Goal: Task Accomplishment & Management: Manage account settings

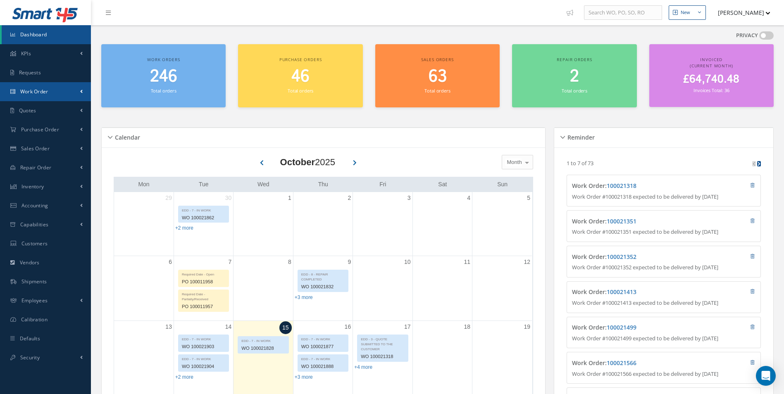
drag, startPoint x: 41, startPoint y: 91, endPoint x: 37, endPoint y: 97, distance: 7.2
click at [41, 91] on span "Work Order" at bounding box center [34, 91] width 28 height 7
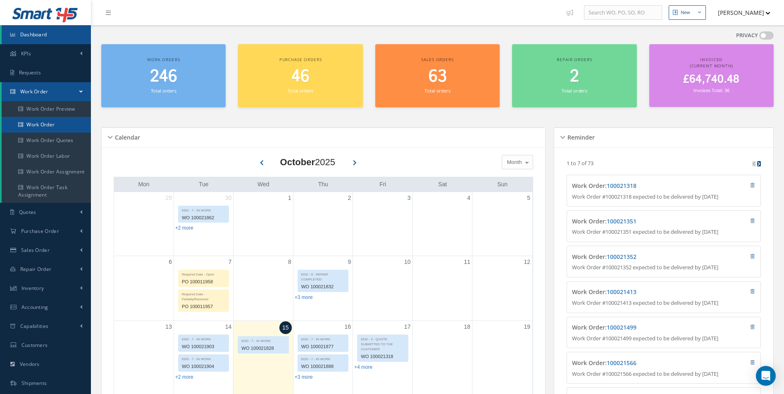
click at [76, 125] on link "Work Order" at bounding box center [46, 125] width 89 height 16
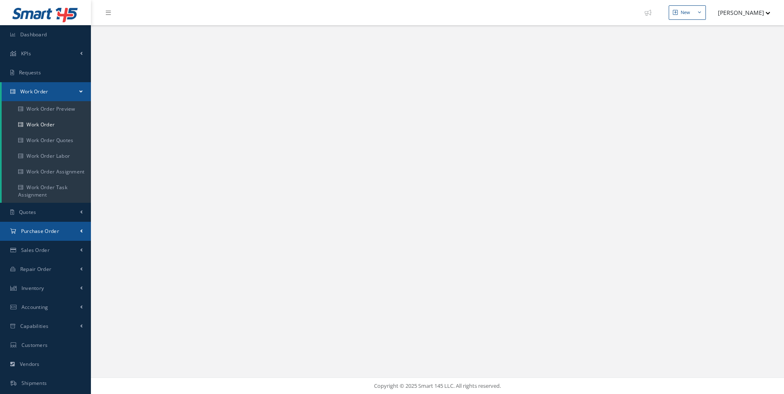
select select "25"
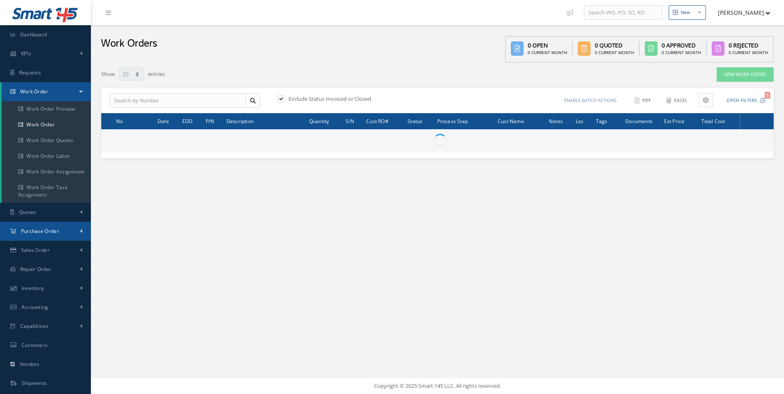
click at [75, 228] on link "Purchase Order" at bounding box center [45, 231] width 91 height 19
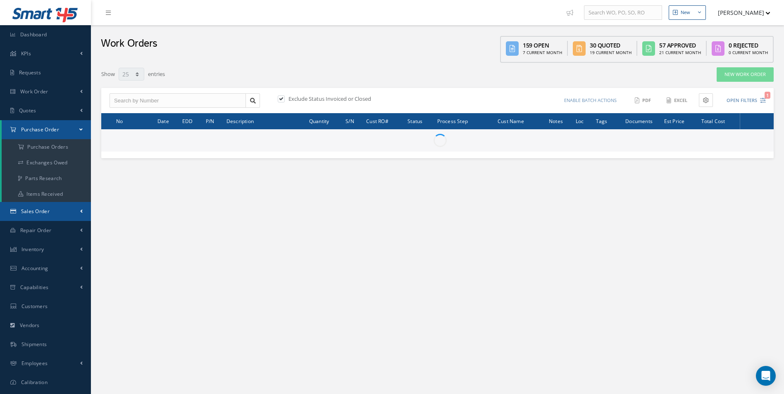
click at [68, 213] on link "Sales Order" at bounding box center [45, 211] width 91 height 19
click at [71, 211] on link "Sales Order" at bounding box center [45, 211] width 91 height 19
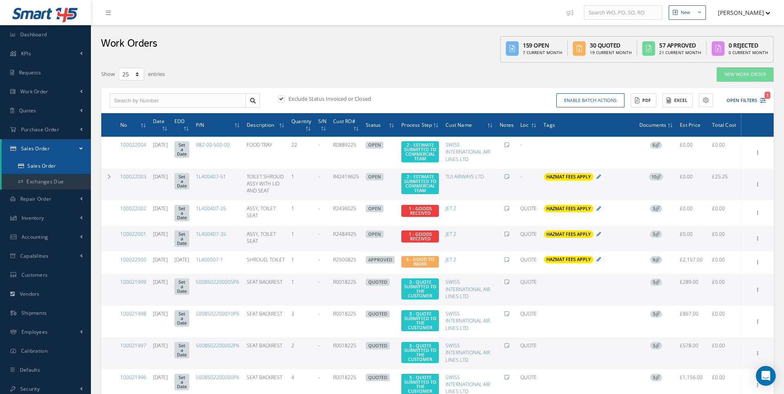
click at [60, 167] on link "Sales Order" at bounding box center [46, 166] width 89 height 16
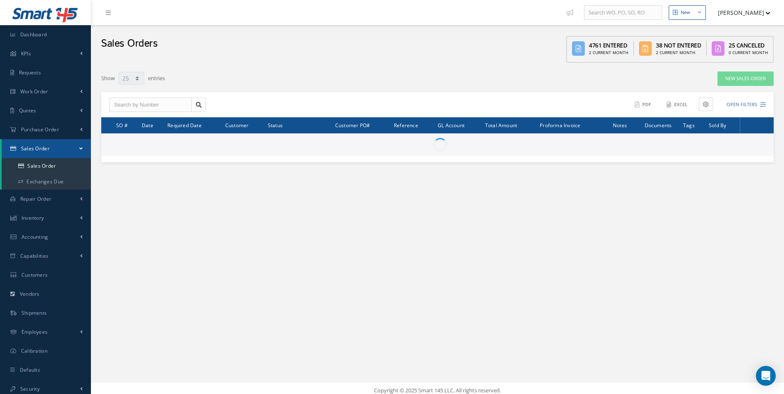
select select "25"
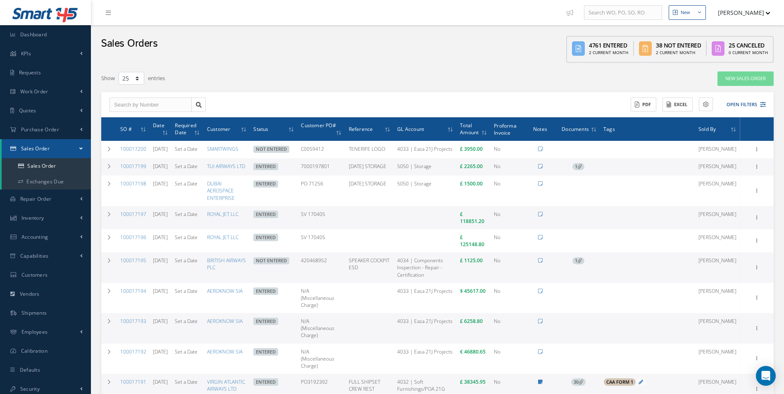
click at [766, 111] on div "ACTIONS Receive Payments Select Customer Cabinair Services 1ST CHOICE AEROSPACE…" at bounding box center [603, 105] width 331 height 14
click at [752, 100] on button "Open Filters" at bounding box center [742, 105] width 47 height 14
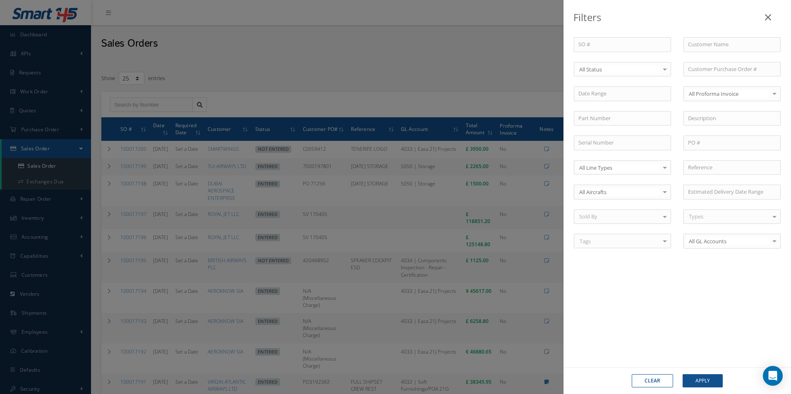
click at [764, 20] on link at bounding box center [768, 15] width 26 height 24
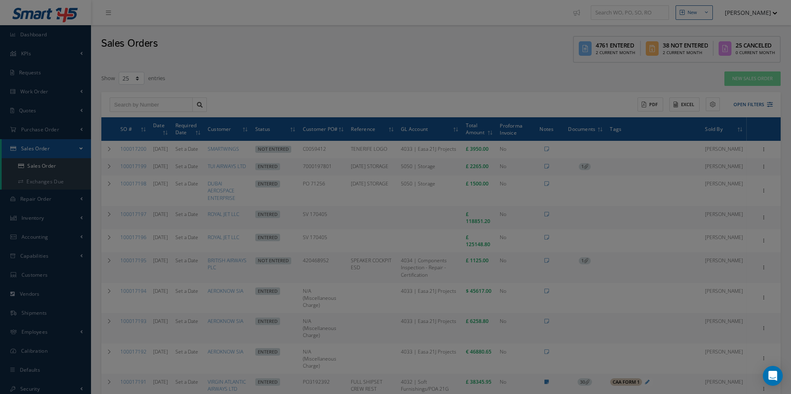
click at [771, 15] on div at bounding box center [395, 197] width 791 height 394
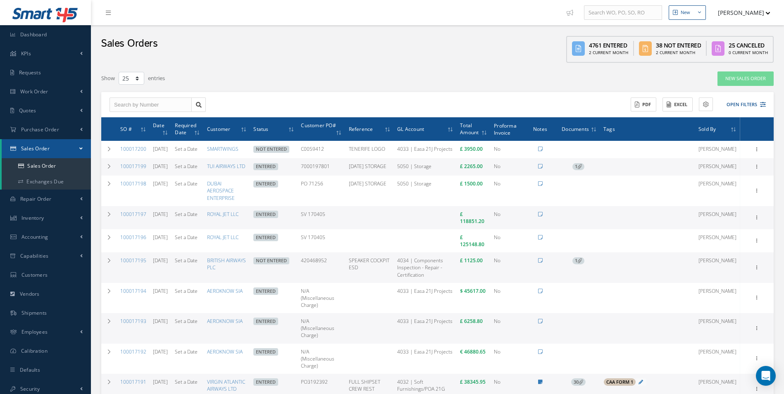
click at [771, 15] on li "Yahya Malik Administration Show Tips My Profile Backup Data Logout" at bounding box center [742, 13] width 64 height 16
click at [764, 16] on button "[PERSON_NAME]" at bounding box center [740, 13] width 60 height 16
click at [585, 171] on span "1" at bounding box center [579, 166] width 12 height 7
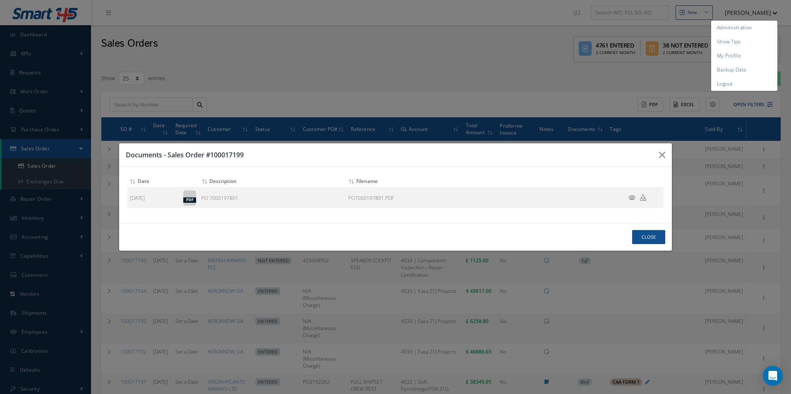
drag, startPoint x: 616, startPoint y: 156, endPoint x: 621, endPoint y: 156, distance: 5.0
click at [616, 156] on h3 "Documents - Sales Order #100017199" at bounding box center [389, 155] width 526 height 10
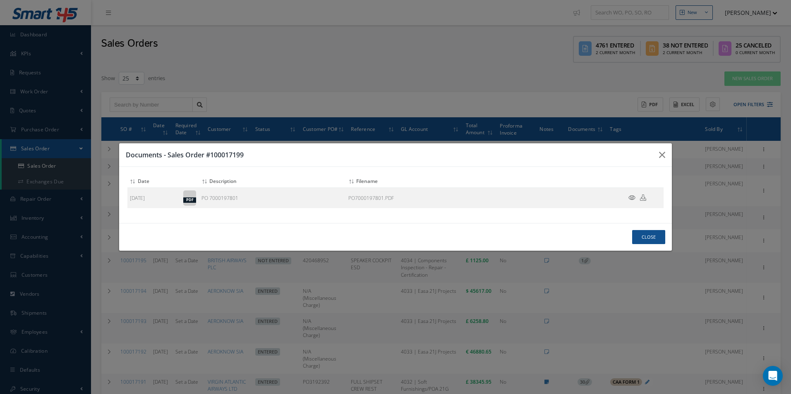
click at [648, 153] on h3 "Documents - Sales Order #100017199" at bounding box center [389, 155] width 526 height 10
click at [653, 153] on button "button" at bounding box center [661, 154] width 19 height 23
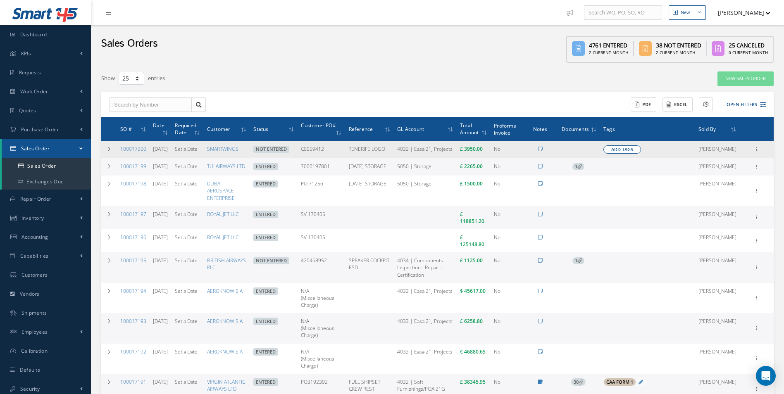
click at [655, 154] on td "Add Tags Add Tags for # 100017200 Search a tag C of C Certification Req'd CAA F…" at bounding box center [647, 149] width 95 height 17
click at [650, 154] on td "Add Tags Add Tags for # 100017200 Search a tag C of C Certification Req'd CAA F…" at bounding box center [647, 149] width 95 height 17
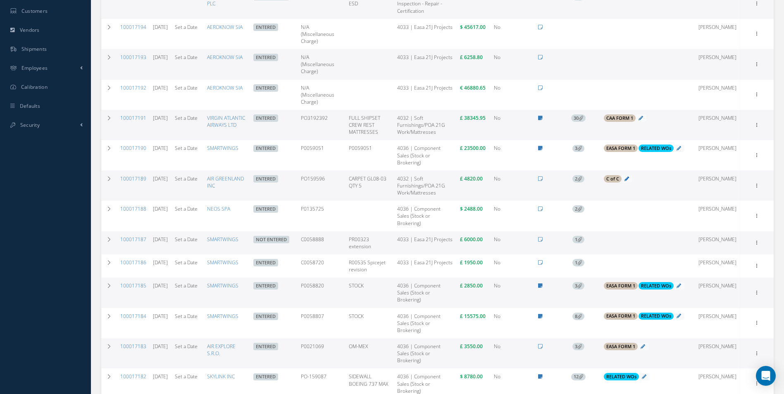
scroll to position [289, 0]
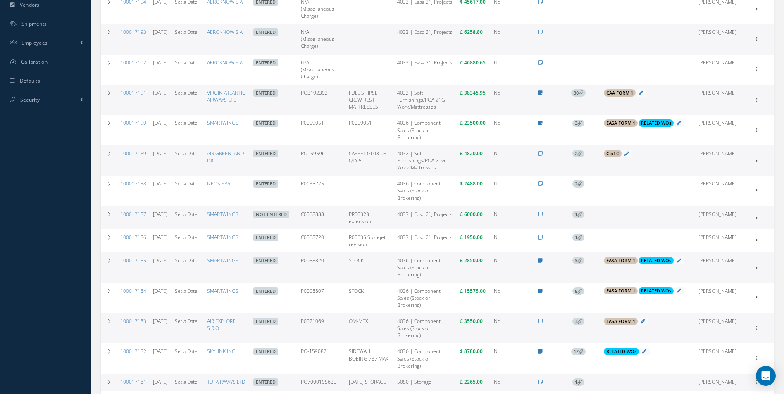
click at [585, 156] on span "2" at bounding box center [579, 153] width 12 height 7
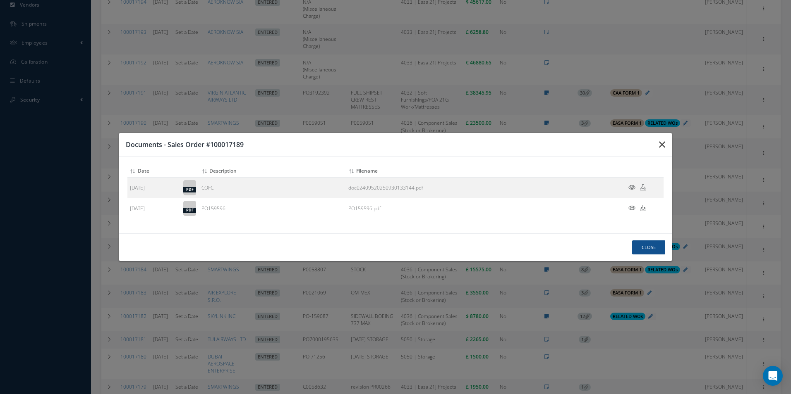
click at [665, 151] on button "button" at bounding box center [661, 144] width 19 height 23
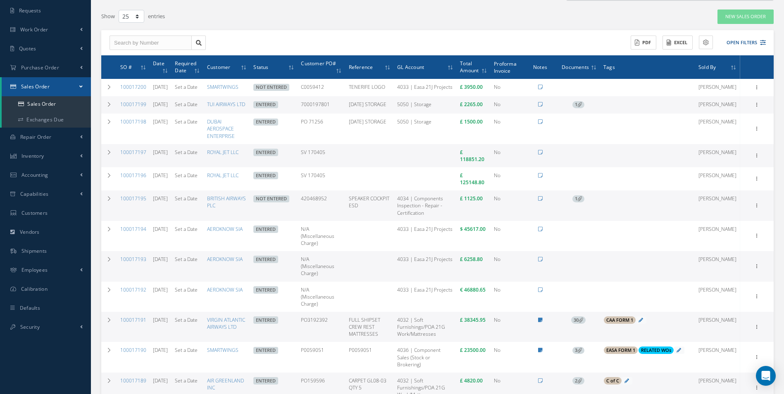
scroll to position [0, 0]
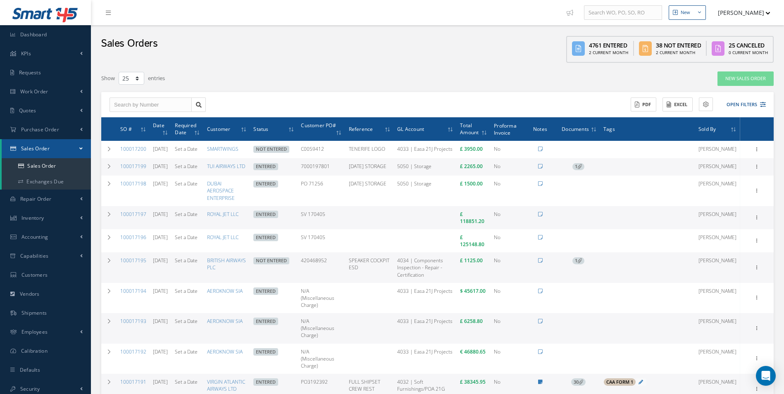
click at [760, 21] on ul "New New Work Order New Purchase Order New Customer Quote New Sales Order New Re…" at bounding box center [677, 12] width 228 height 25
drag, startPoint x: 751, startPoint y: 21, endPoint x: 575, endPoint y: 23, distance: 176.1
click at [750, 21] on ul "New New Work Order New Purchase Order New Customer Quote New Sales Order New Re…" at bounding box center [677, 12] width 228 height 25
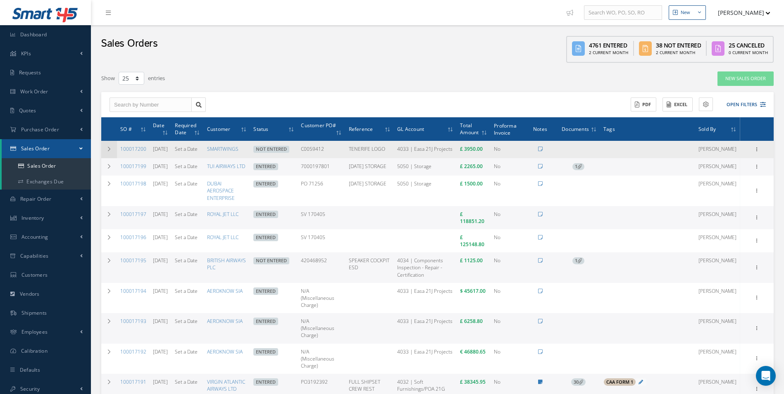
click at [106, 154] on td at bounding box center [109, 149] width 16 height 17
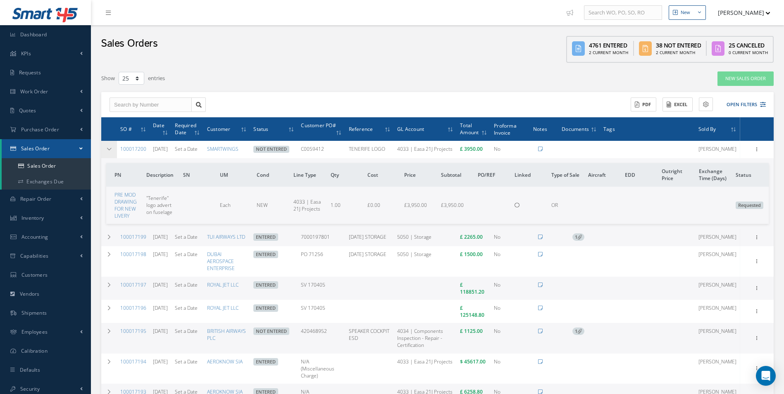
click at [107, 154] on td at bounding box center [109, 149] width 16 height 17
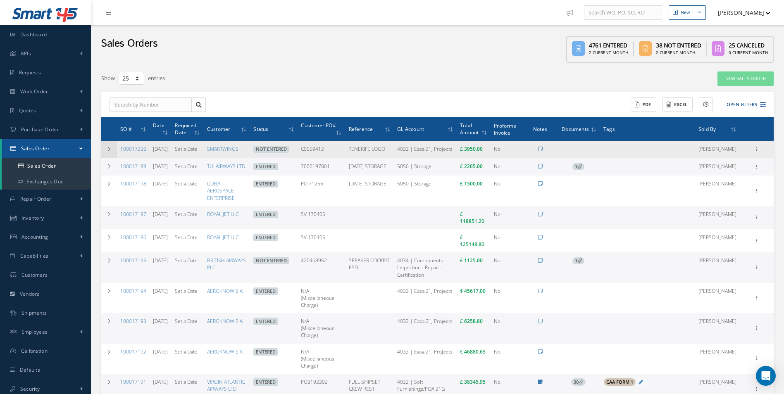
click at [107, 154] on td at bounding box center [109, 149] width 16 height 17
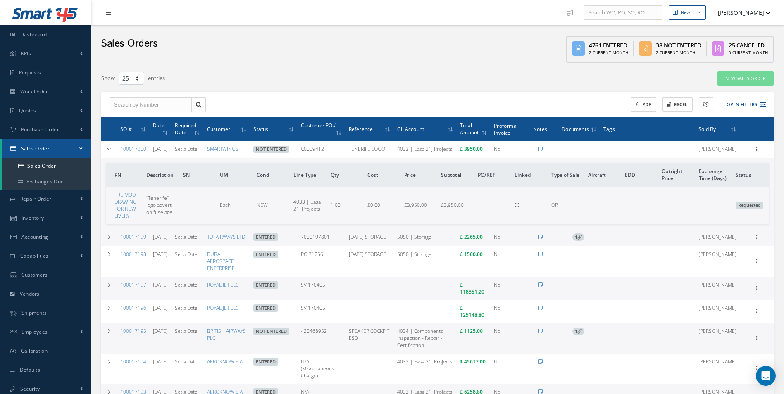
click at [162, 216] on span ""Tenerife" logo advert on fuselage" at bounding box center [159, 205] width 26 height 21
click at [760, 152] on icon at bounding box center [757, 149] width 8 height 7
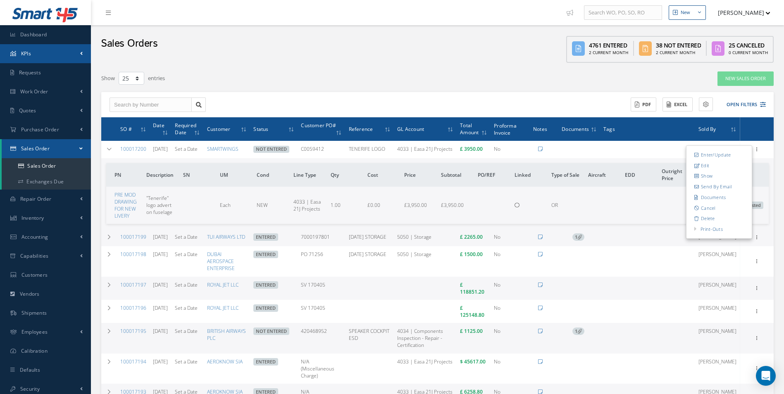
click at [57, 50] on link "KPIs" at bounding box center [45, 53] width 91 height 19
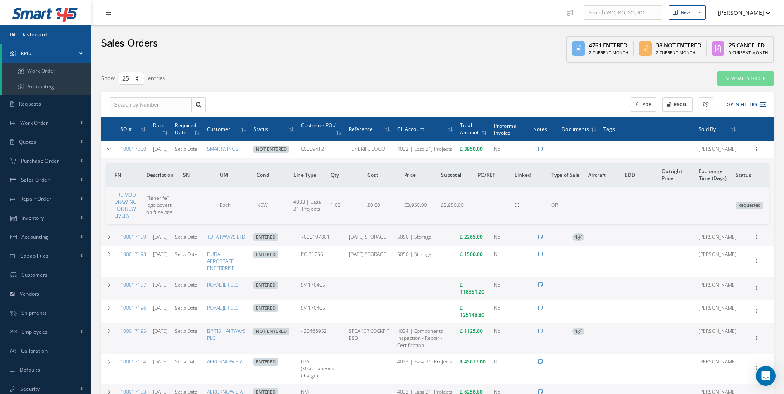
click at [63, 39] on link "Dashboard" at bounding box center [45, 34] width 91 height 19
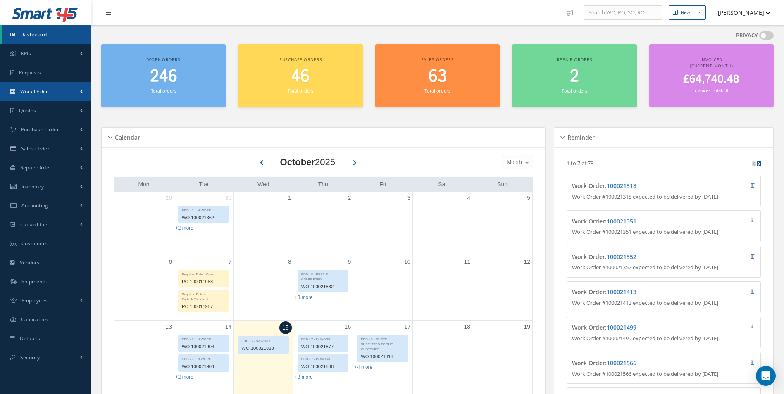
click at [45, 100] on link "Work Order" at bounding box center [45, 91] width 91 height 19
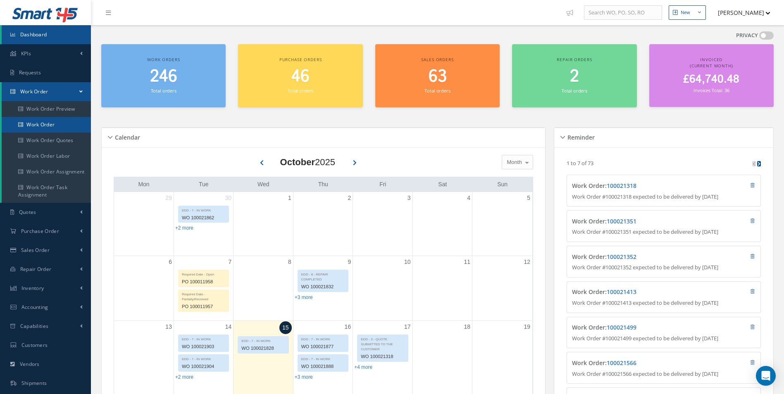
click at [73, 123] on link "Work Order" at bounding box center [46, 125] width 89 height 16
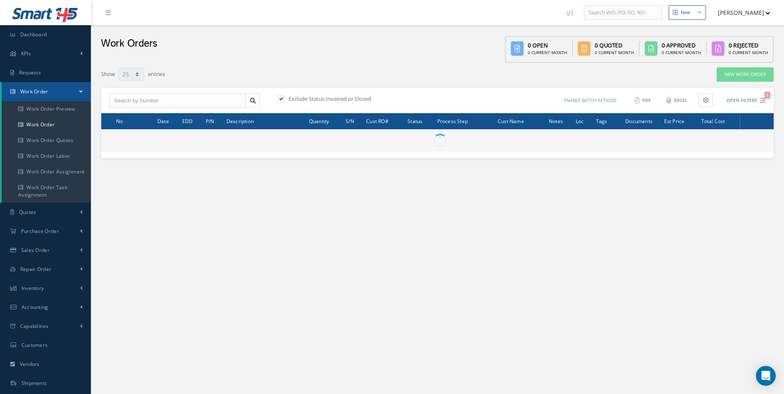
select select "25"
click at [760, 12] on button "[PERSON_NAME]" at bounding box center [740, 13] width 60 height 16
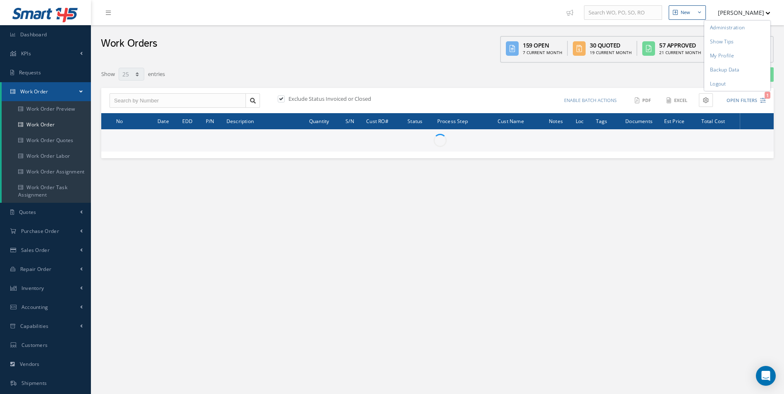
click at [748, 27] on link "Administration" at bounding box center [738, 28] width 66 height 14
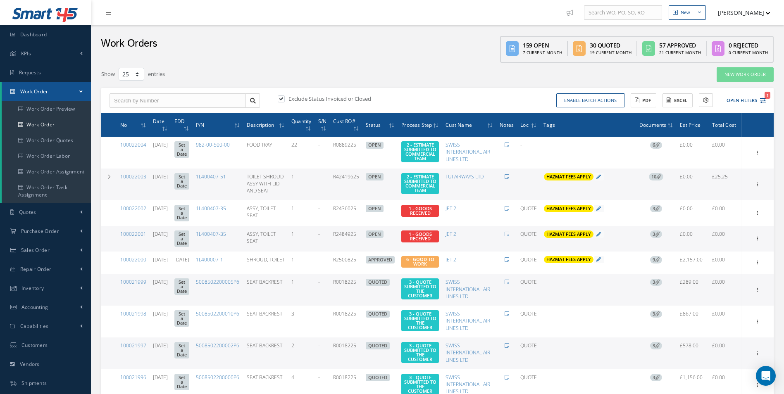
click at [659, 179] on icon at bounding box center [659, 176] width 5 height 5
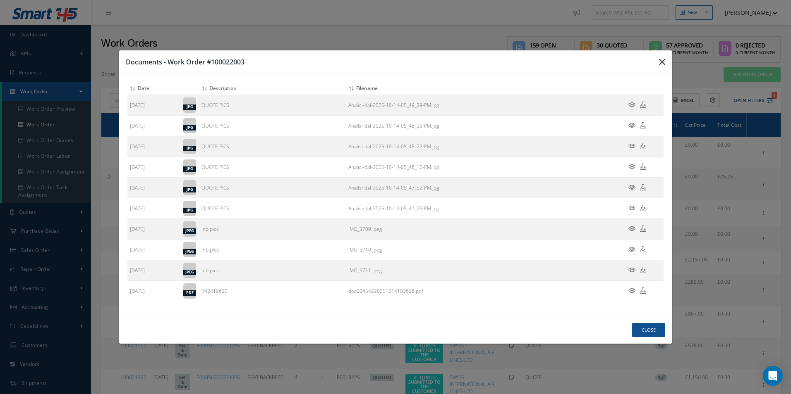
click at [662, 60] on icon "button" at bounding box center [662, 62] width 6 height 10
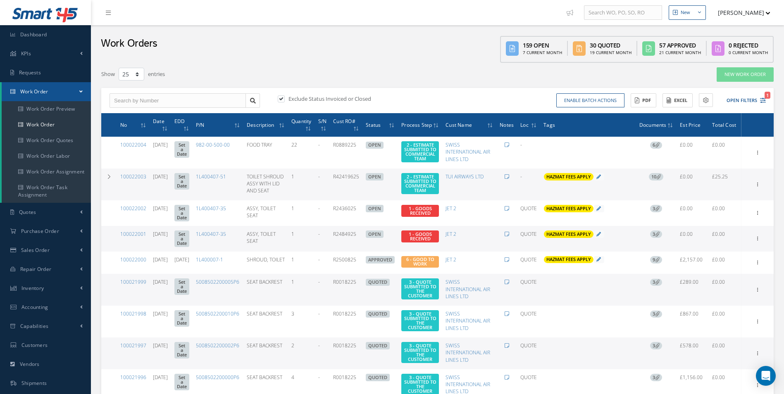
click at [650, 143] on link "6" at bounding box center [656, 144] width 12 height 7
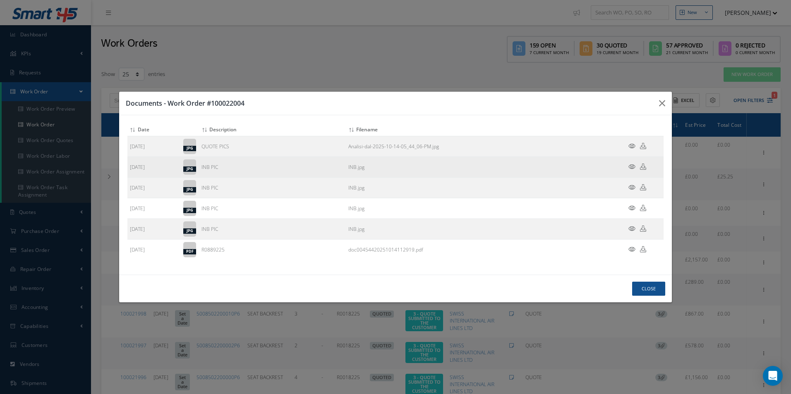
click at [632, 168] on icon at bounding box center [631, 167] width 7 height 6
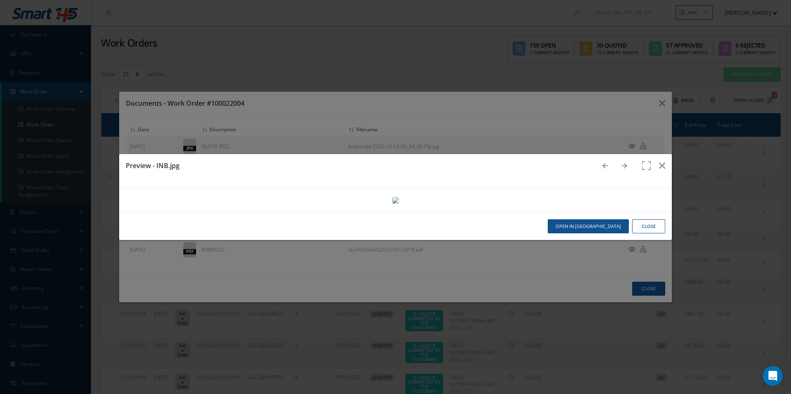
drag, startPoint x: 506, startPoint y: 84, endPoint x: 421, endPoint y: 150, distance: 108.4
click at [399, 197] on img at bounding box center [395, 200] width 7 height 7
click at [593, 154] on div "Preview - INB.jpg" at bounding box center [395, 170] width 552 height 33
click at [599, 161] on link at bounding box center [607, 166] width 16 height 10
click at [599, 154] on div "Preview - Analisi-dal-2025-10-14-05_44_06-PM.jpg" at bounding box center [395, 170] width 552 height 33
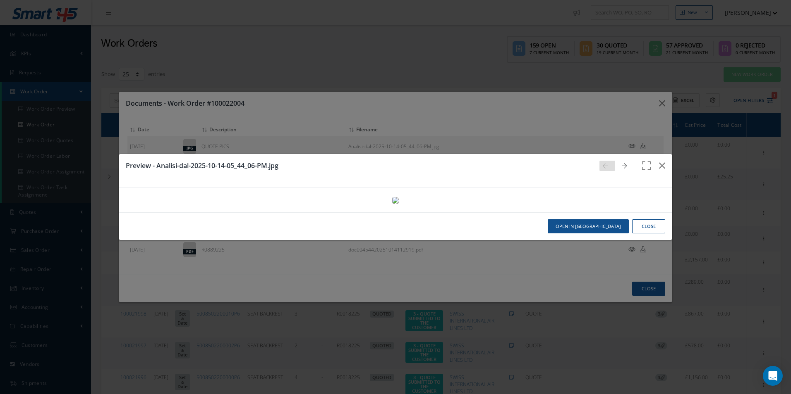
click at [609, 154] on div "Preview - Analisi-dal-2025-10-14-05_44_06-PM.jpg" at bounding box center [395, 170] width 552 height 33
click at [664, 154] on button "button" at bounding box center [661, 165] width 19 height 23
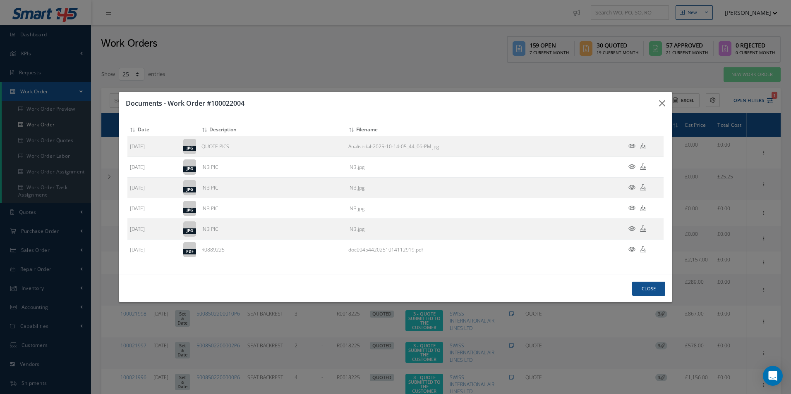
click at [684, 33] on div "Documents - Work Order #100022004 Attach File(s) Click inside this area or drag…" at bounding box center [395, 197] width 791 height 394
click at [652, 102] on button "button" at bounding box center [661, 103] width 19 height 23
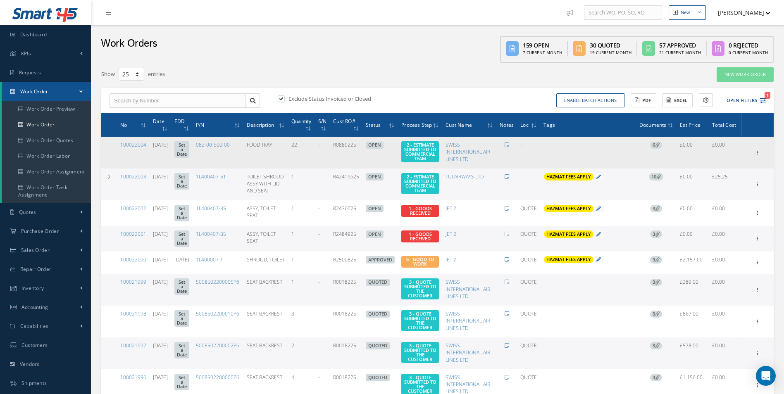
click at [646, 148] on td "6" at bounding box center [655, 153] width 41 height 32
click at [655, 145] on span "6" at bounding box center [656, 145] width 12 height 7
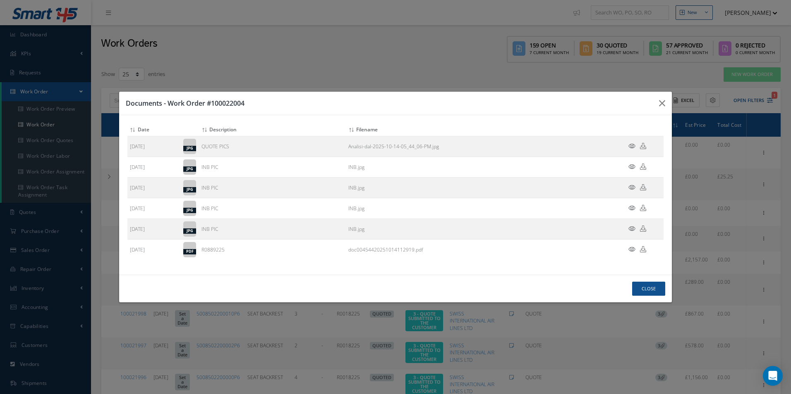
click at [703, 228] on div "Documents - Work Order #100022004 Attach File(s) Click inside this area or drag…" at bounding box center [395, 197] width 791 height 394
click at [664, 103] on icon "button" at bounding box center [662, 103] width 6 height 10
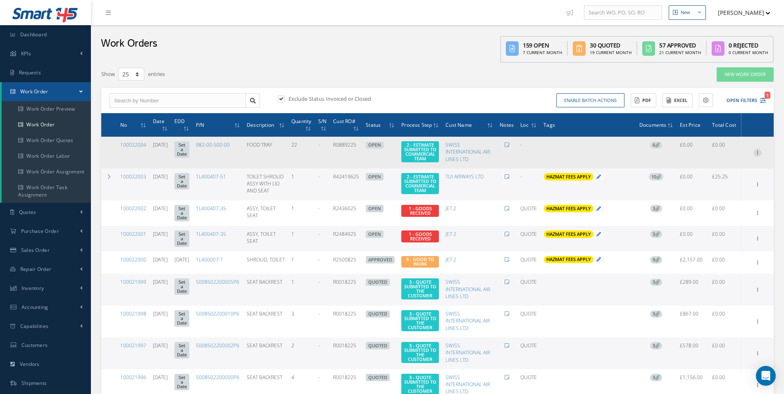
click at [754, 153] on icon at bounding box center [758, 152] width 8 height 7
click at [712, 235] on link "Documents" at bounding box center [719, 232] width 65 height 11
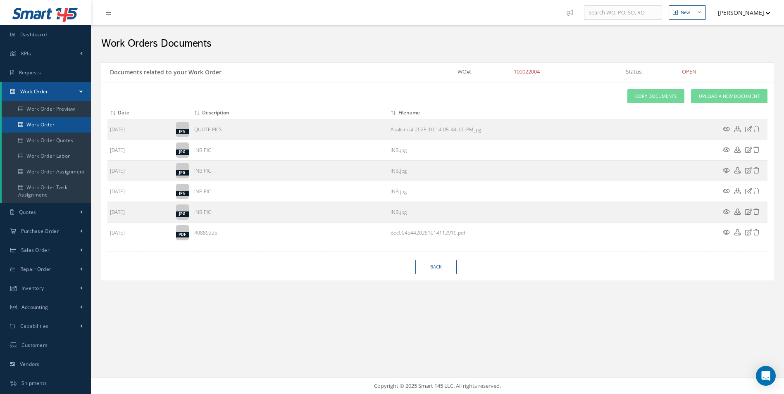
click at [43, 120] on link "Work Order" at bounding box center [46, 125] width 89 height 16
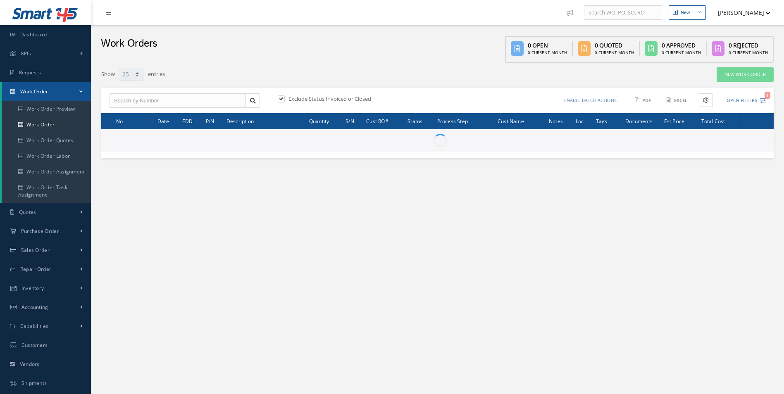
select select "25"
click at [67, 246] on link "Sales Order" at bounding box center [45, 250] width 91 height 19
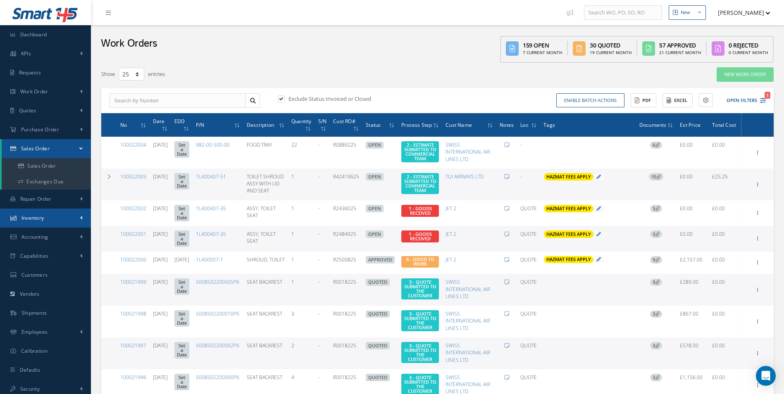
click at [67, 225] on link "Inventory" at bounding box center [45, 218] width 91 height 19
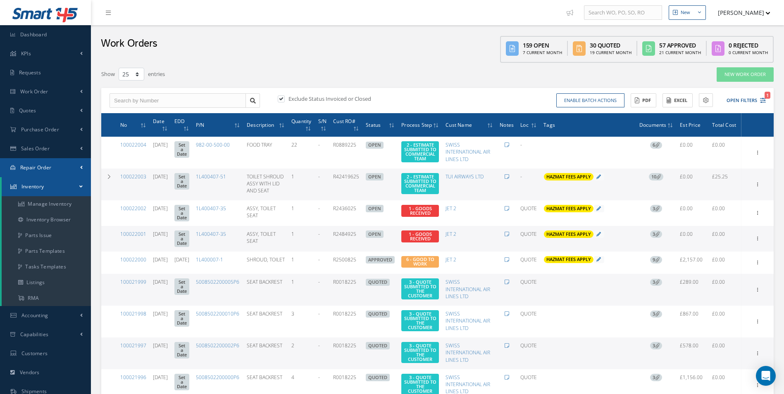
click at [69, 168] on link "Repair Order" at bounding box center [45, 167] width 91 height 19
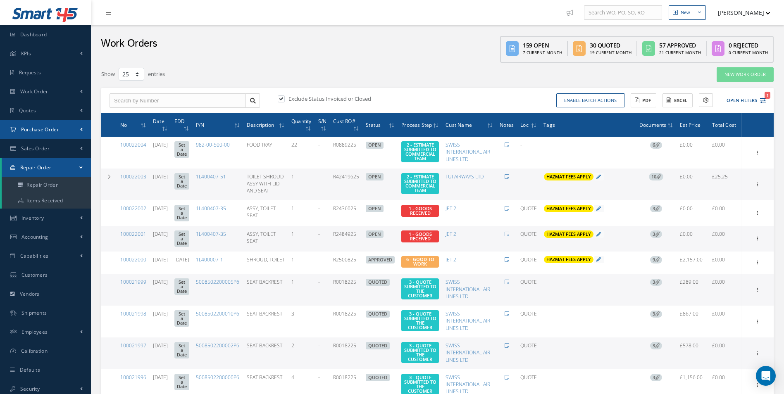
click at [71, 134] on link "Purchase Order" at bounding box center [45, 129] width 91 height 19
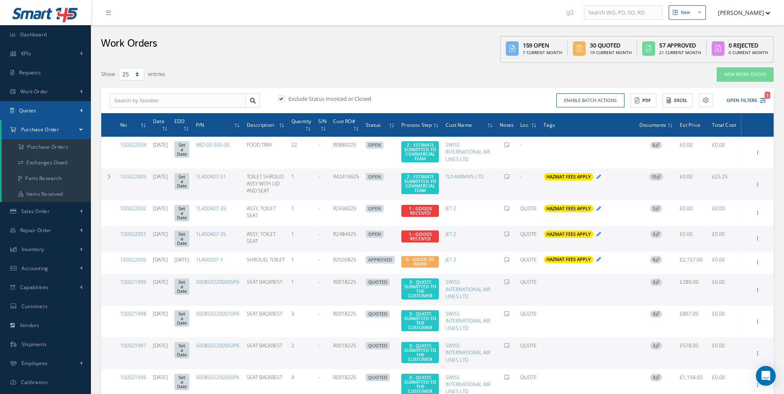
click at [64, 112] on link "Quotes" at bounding box center [45, 110] width 91 height 19
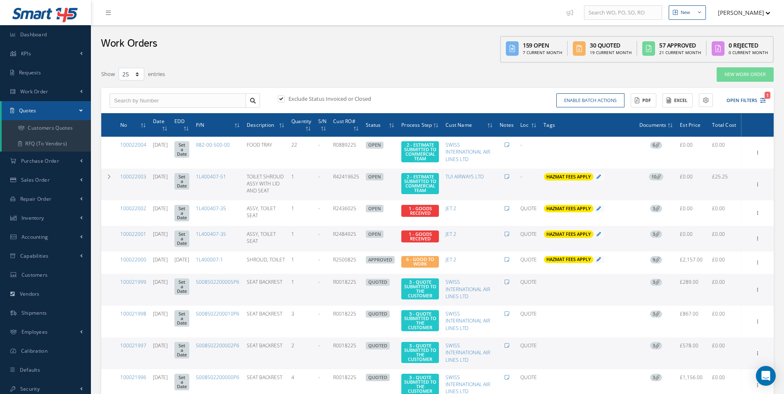
click at [64, 112] on link "Quotes" at bounding box center [46, 110] width 89 height 19
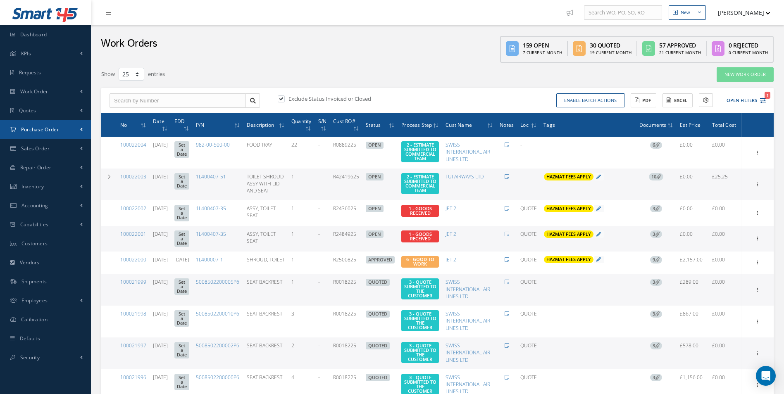
click at [61, 132] on link "Purchase Order" at bounding box center [45, 129] width 91 height 19
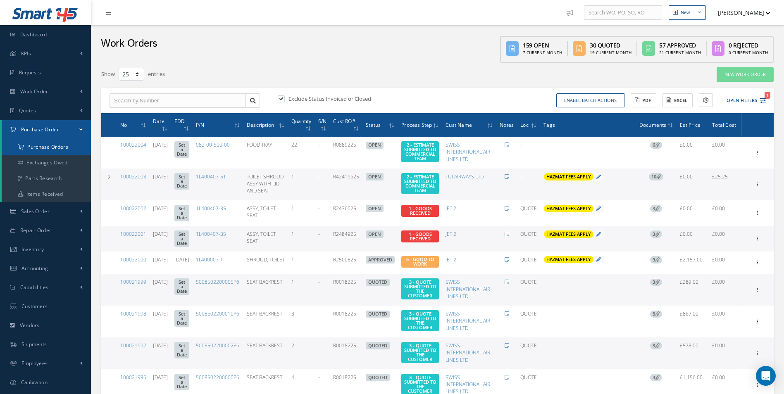
click at [62, 148] on a=1&status_id=2&status_id=3&status_id=5&collapsedFilters"] "Purchase Orders" at bounding box center [46, 147] width 89 height 16
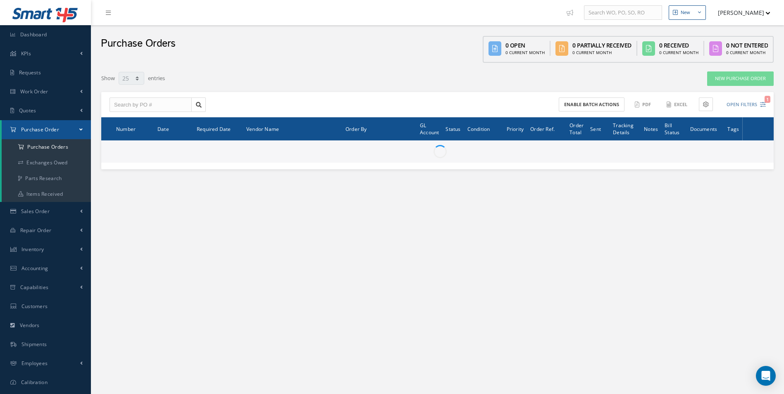
select select "25"
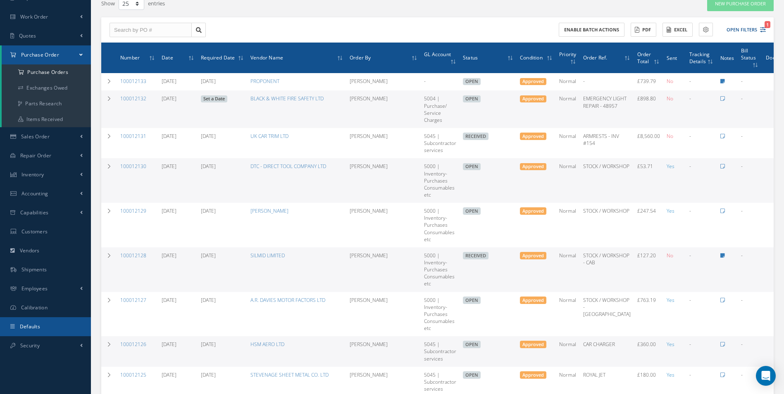
scroll to position [83, 0]
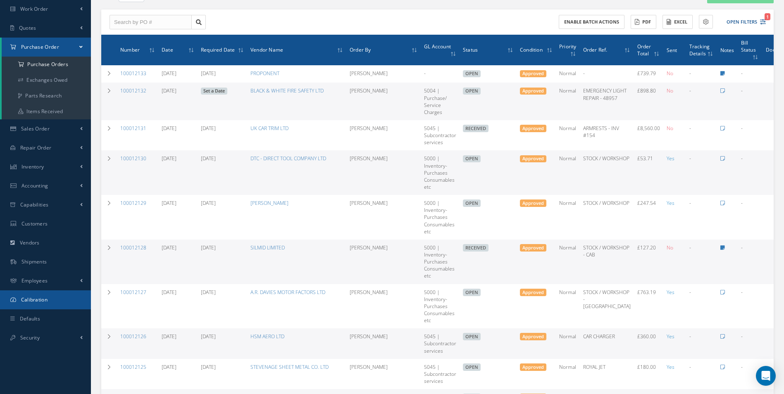
click at [69, 308] on link "Calibration" at bounding box center [45, 300] width 91 height 19
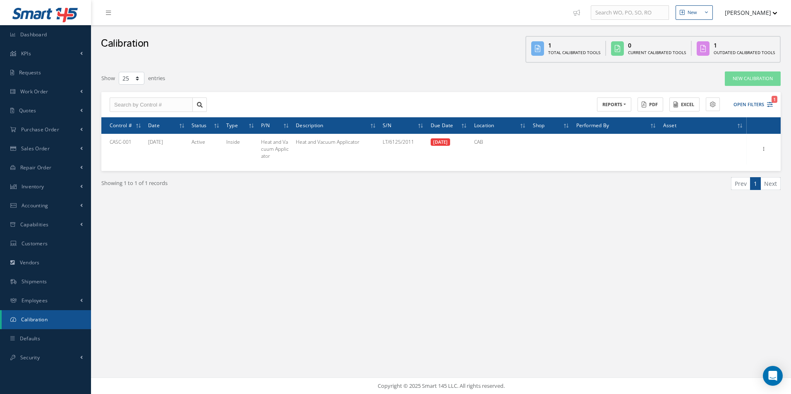
select select "25"
click at [738, 80] on link "New Calibration" at bounding box center [752, 79] width 56 height 14
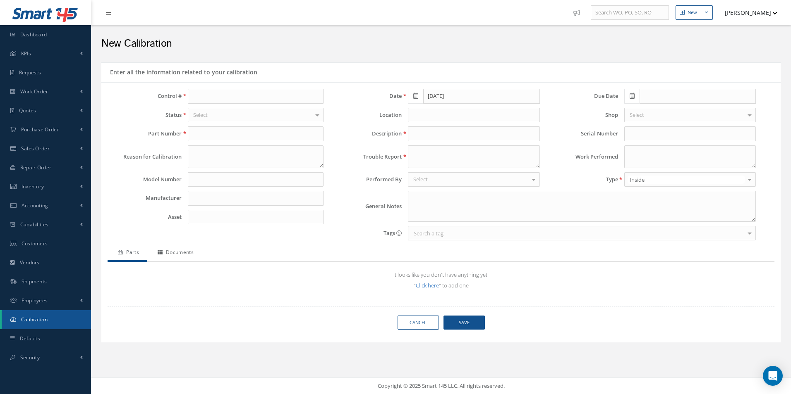
click at [428, 287] on link "Click here" at bounding box center [427, 285] width 23 height 7
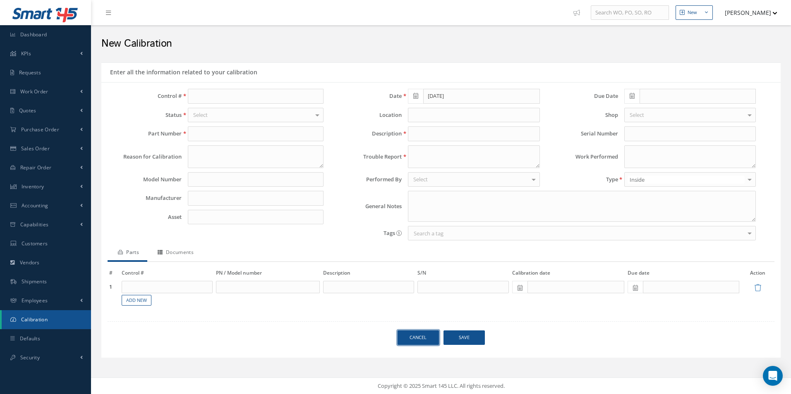
click at [414, 343] on link "Cancel" at bounding box center [417, 338] width 41 height 14
select select "25"
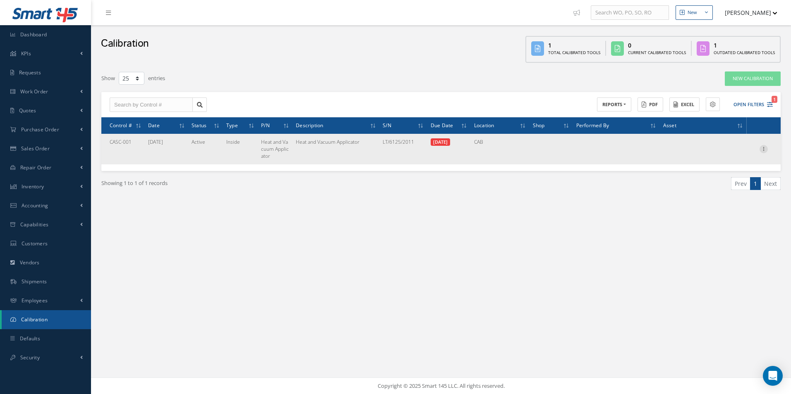
click at [767, 150] on icon at bounding box center [763, 148] width 8 height 7
click at [722, 202] on link "Create Repair Order" at bounding box center [725, 200] width 65 height 17
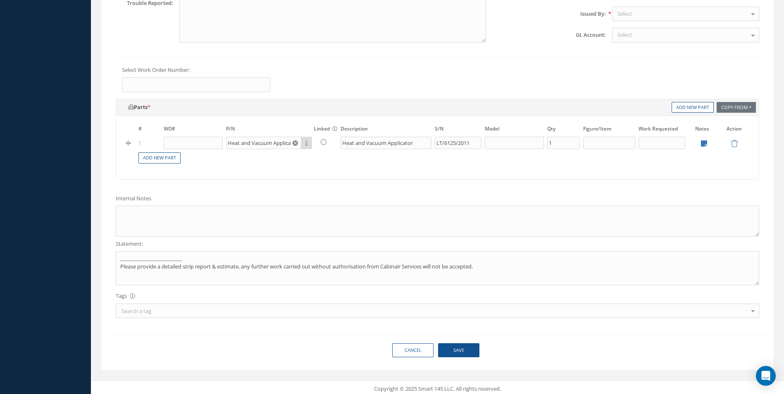
scroll to position [418, 0]
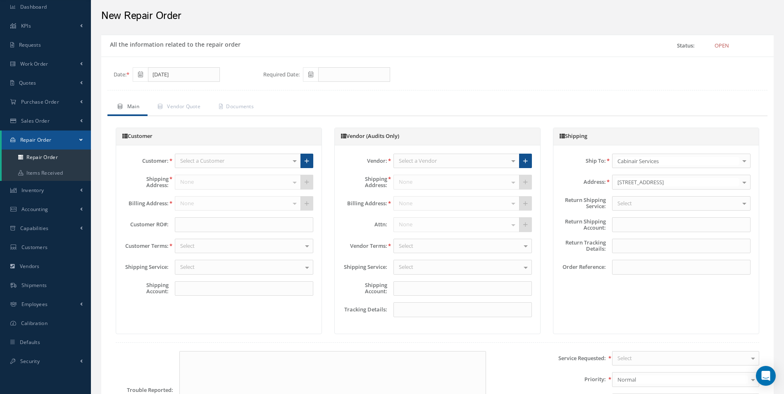
scroll to position [26, 0]
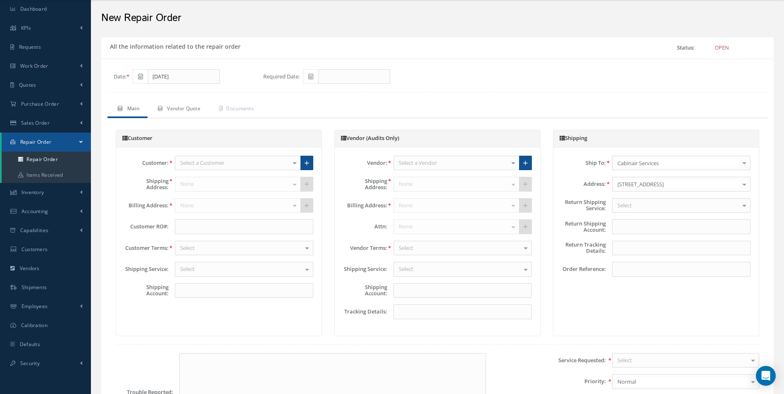
click at [184, 114] on link "Vendor Quote" at bounding box center [178, 109] width 61 height 17
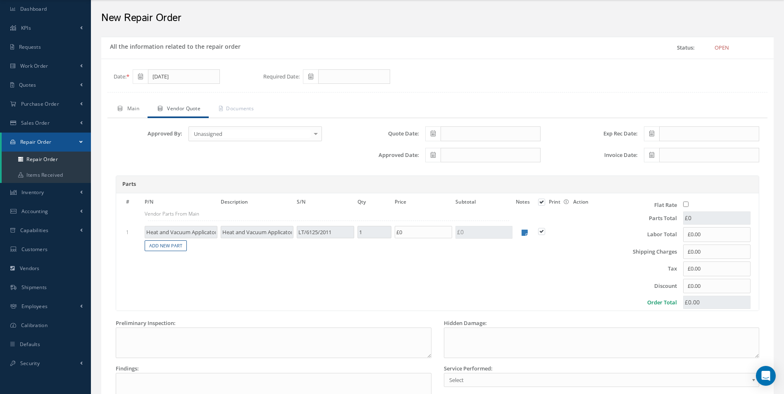
click at [127, 107] on link "Main" at bounding box center [127, 109] width 40 height 17
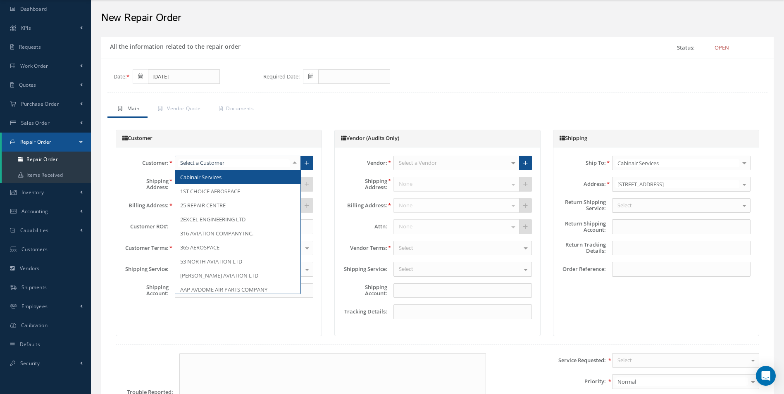
click at [213, 156] on div at bounding box center [238, 163] width 126 height 15
click at [215, 160] on input "text" at bounding box center [234, 163] width 112 height 8
click at [208, 179] on span "Cabinair Services" at bounding box center [200, 177] width 41 height 7
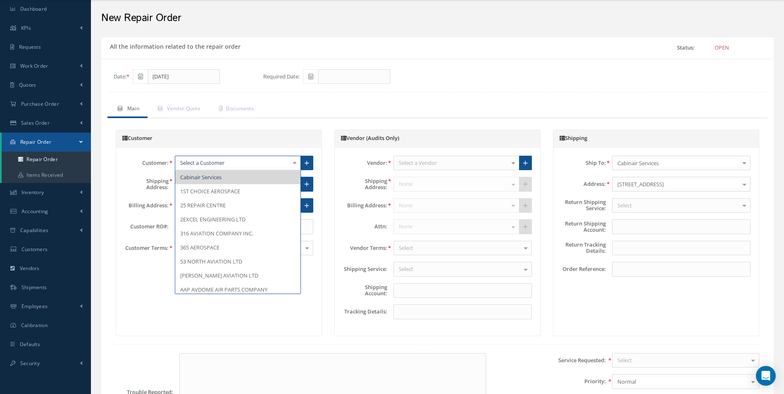
click at [223, 185] on span "1ST CHOICE AEROSPACE" at bounding box center [237, 191] width 125 height 14
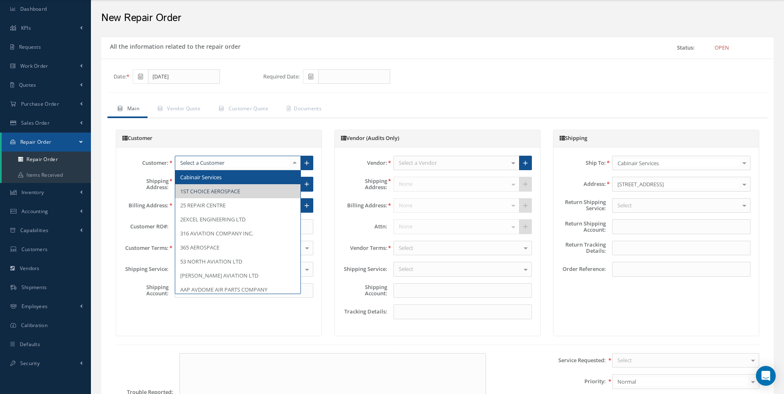
click at [241, 158] on div at bounding box center [238, 163] width 126 height 15
click at [234, 172] on span "Cabinair Services" at bounding box center [237, 177] width 125 height 14
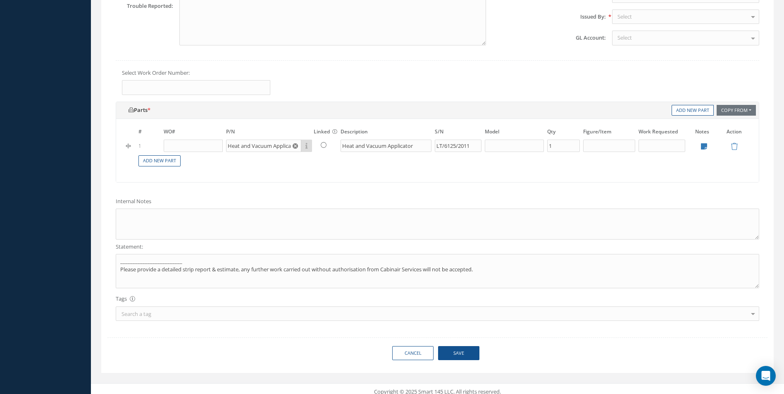
scroll to position [418, 0]
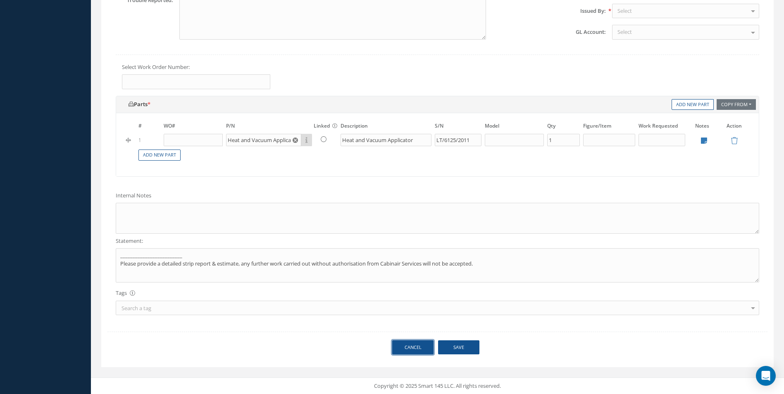
click at [406, 342] on link "Cancel" at bounding box center [412, 348] width 41 height 14
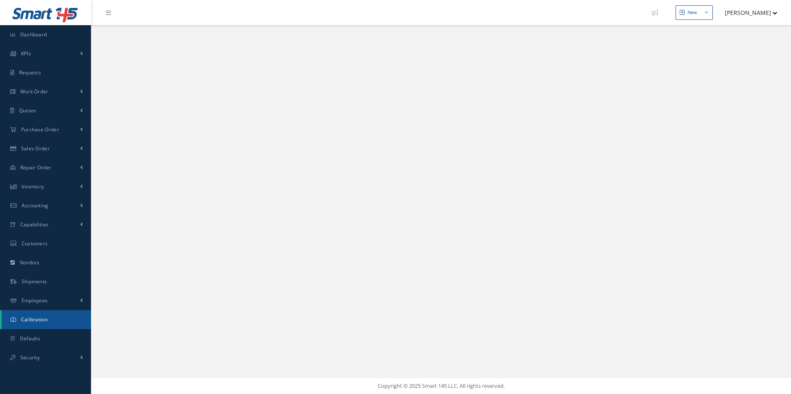
select select "25"
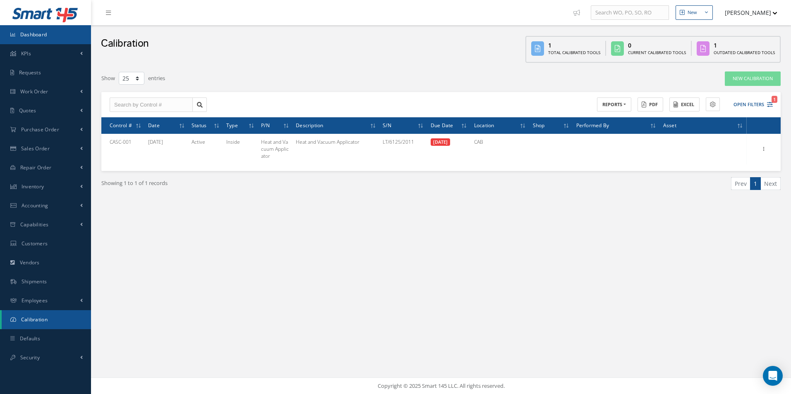
click at [39, 25] on link "Dashboard" at bounding box center [45, 34] width 91 height 19
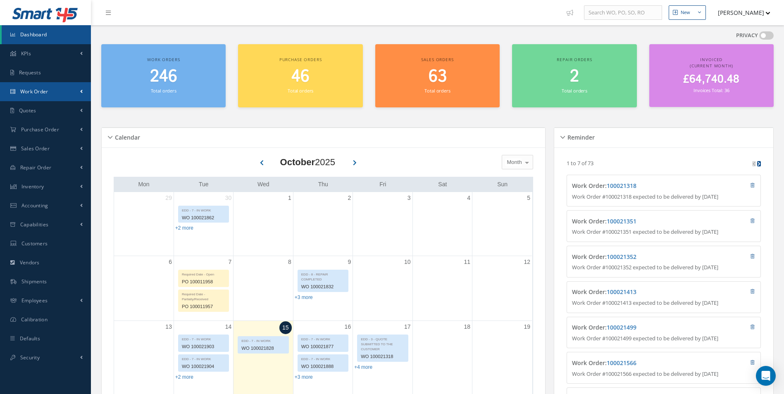
click at [60, 93] on link "Work Order" at bounding box center [45, 91] width 91 height 19
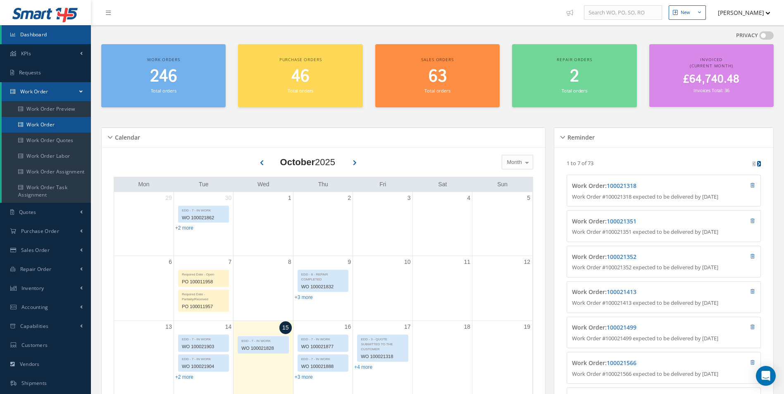
click at [56, 119] on link "Work Order" at bounding box center [46, 125] width 89 height 16
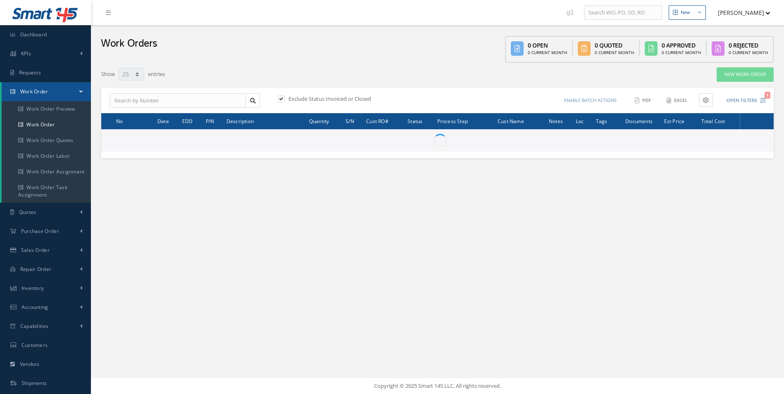
select select "25"
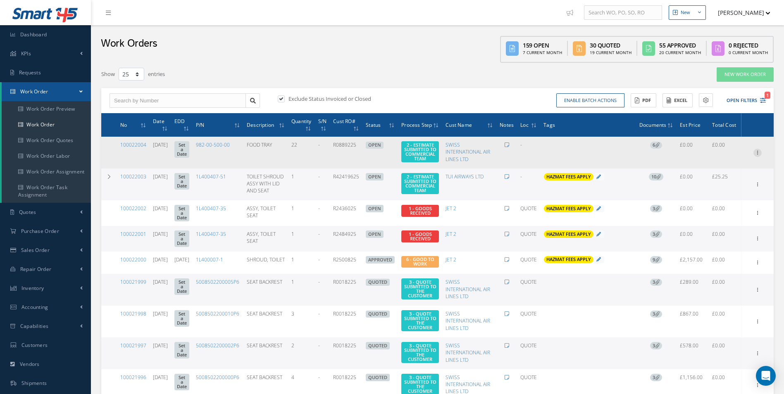
click at [755, 155] on icon at bounding box center [758, 152] width 8 height 7
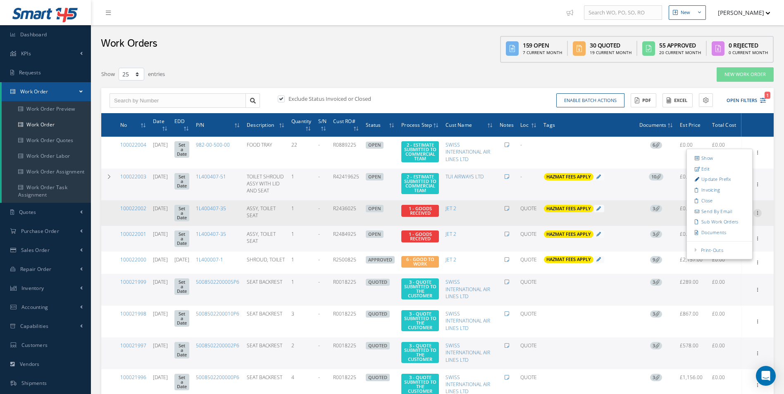
click at [761, 216] on icon at bounding box center [758, 212] width 8 height 7
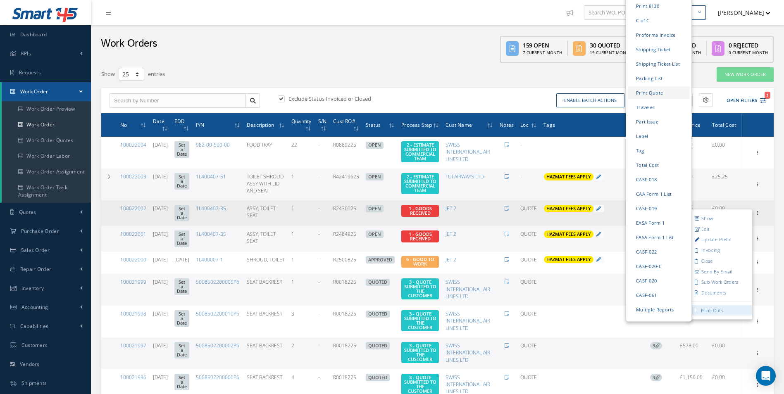
click at [659, 97] on link "Print Quote" at bounding box center [659, 92] width 62 height 13
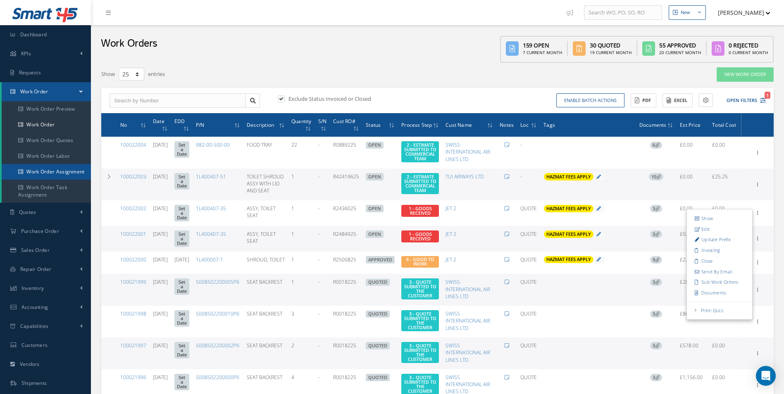
click at [74, 178] on link "Work Order Assignment" at bounding box center [46, 172] width 89 height 16
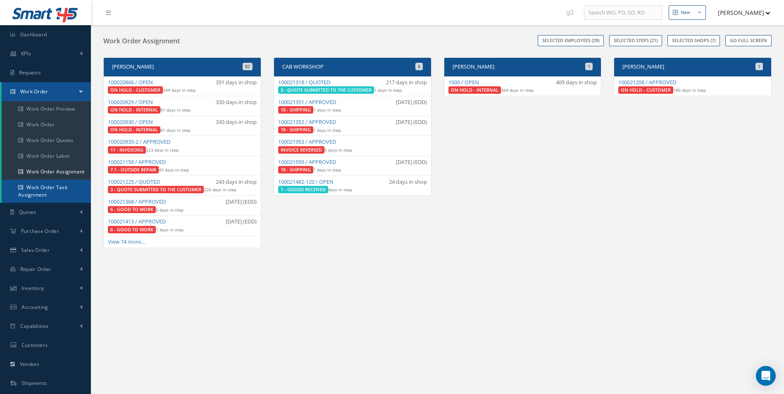
click at [52, 185] on link "Work Order Task Assignment" at bounding box center [46, 191] width 89 height 23
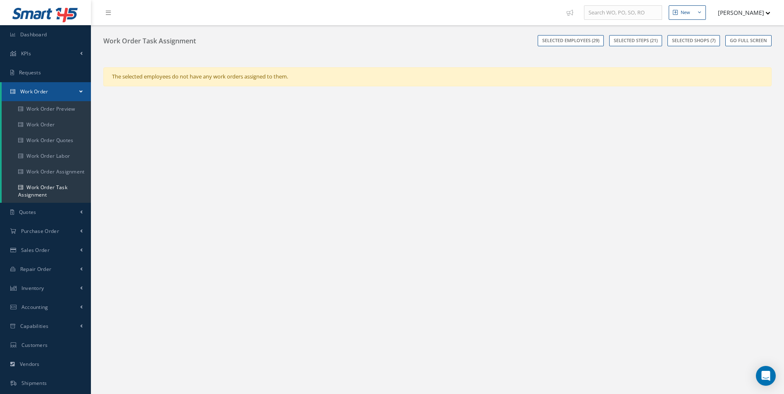
click at [623, 38] on link "Selected Steps (21)" at bounding box center [635, 40] width 53 height 11
checkbox input "true"
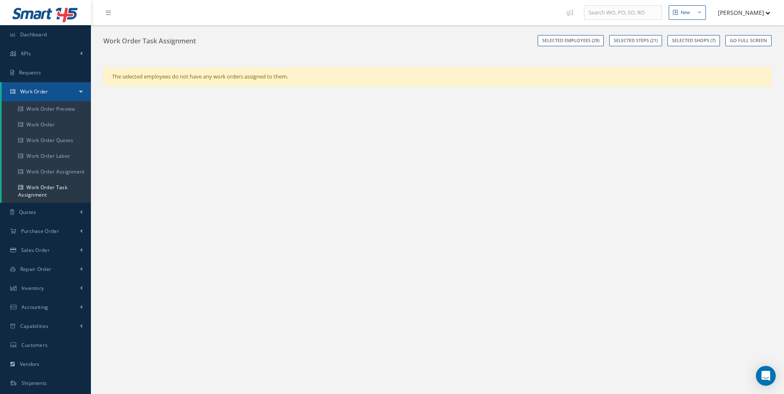
checkbox input "true"
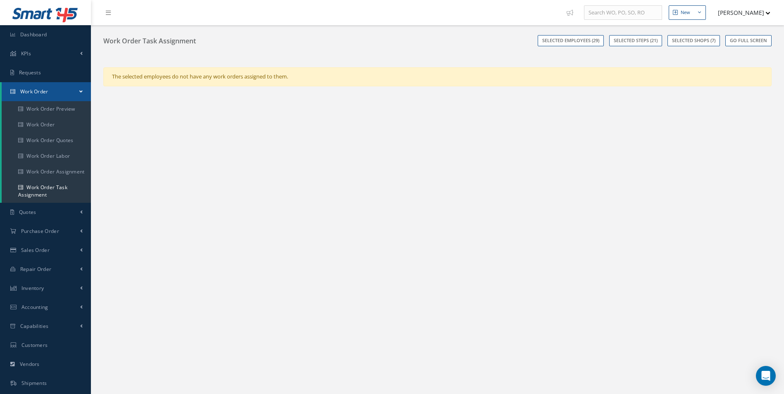
checkbox input "true"
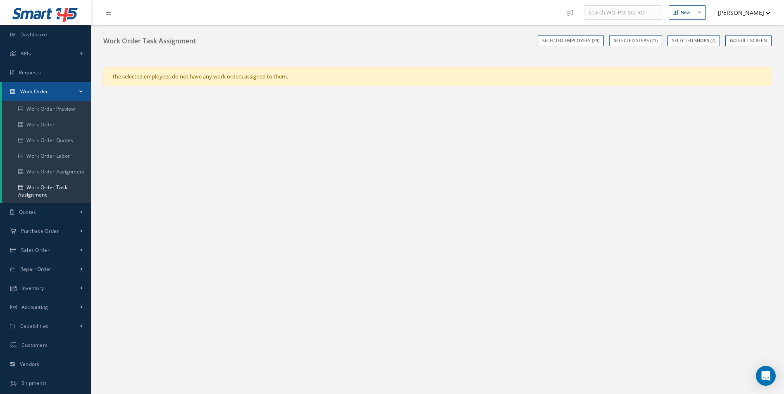
checkbox input "true"
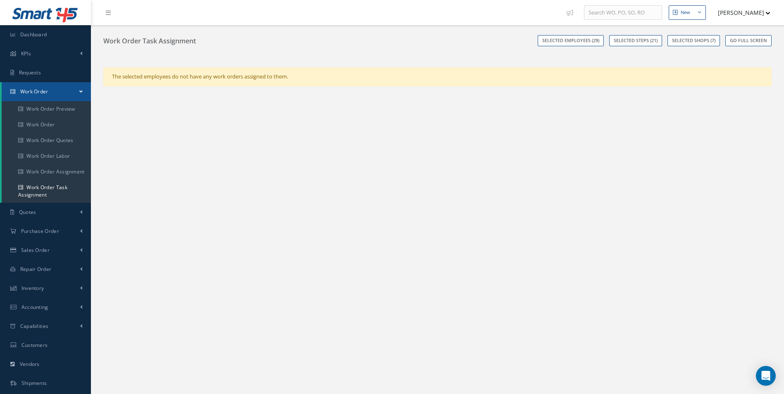
checkbox input "true"
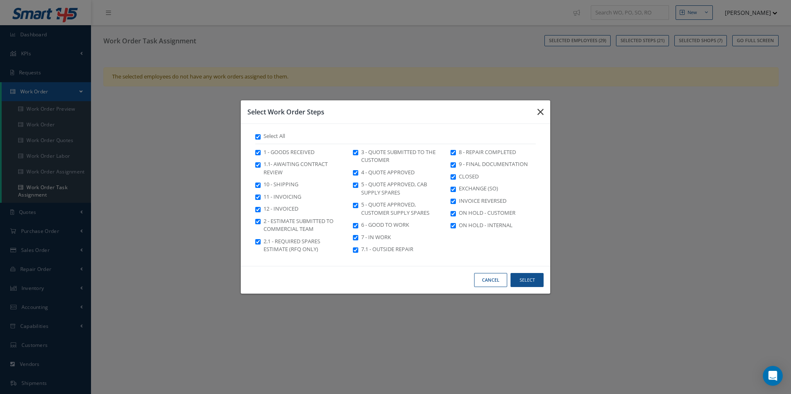
click at [533, 108] on button "button" at bounding box center [539, 111] width 19 height 23
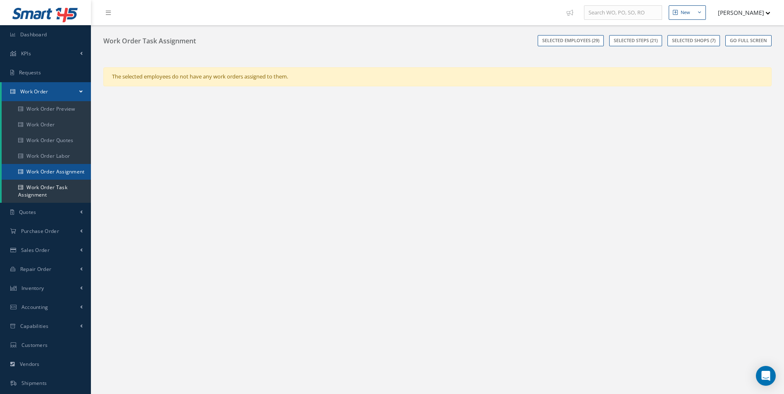
click at [62, 175] on link "Work Order Assignment" at bounding box center [46, 172] width 89 height 16
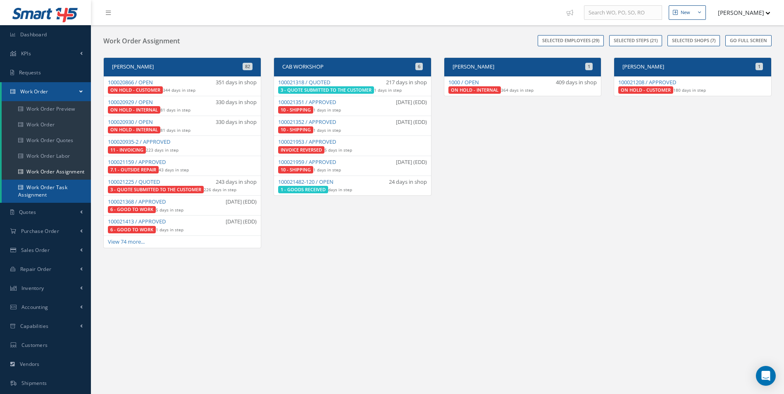
click at [52, 191] on link "Work Order Task Assignment" at bounding box center [46, 191] width 89 height 23
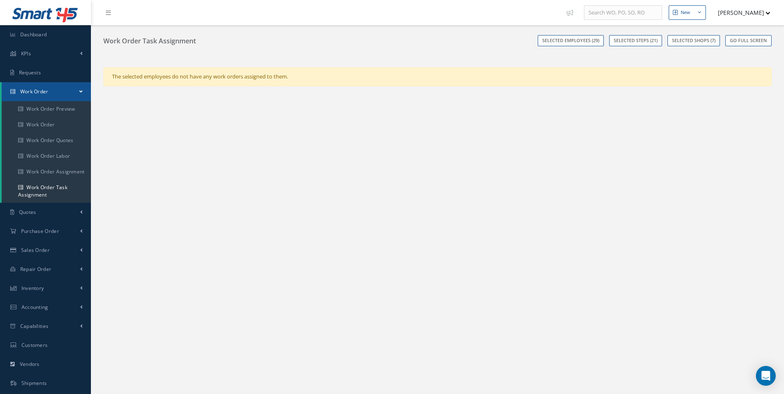
click at [585, 41] on link "Selected employees (29)" at bounding box center [571, 40] width 66 height 11
checkbox input "true"
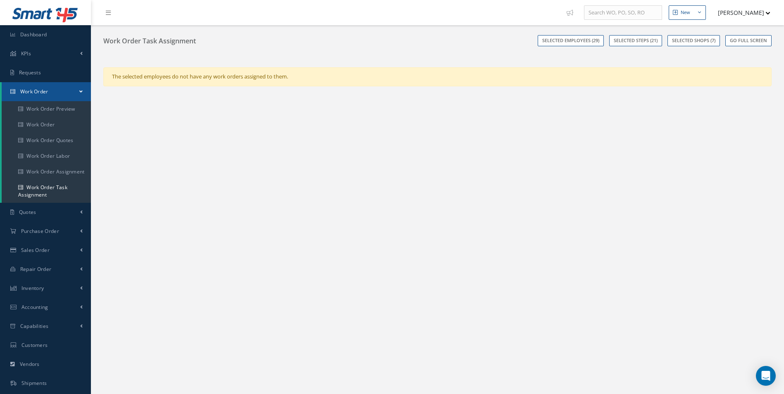
checkbox input "true"
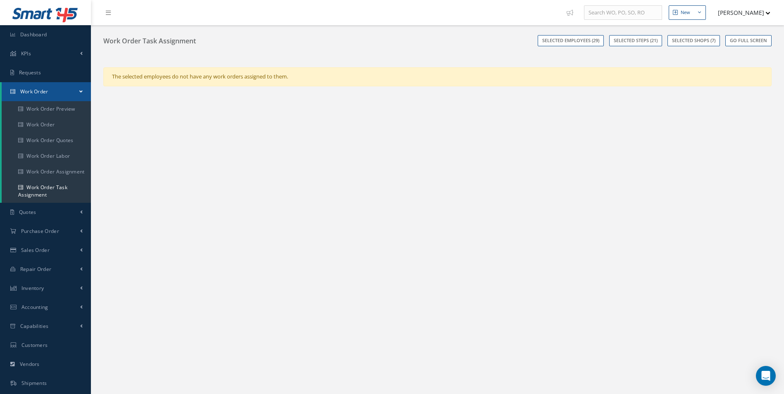
checkbox input "true"
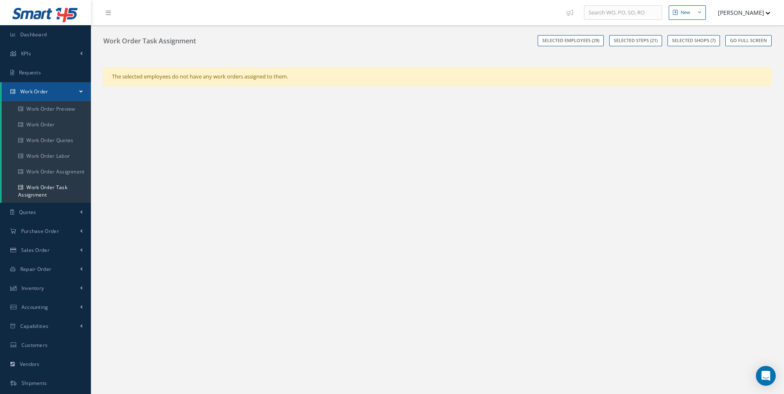
checkbox input "true"
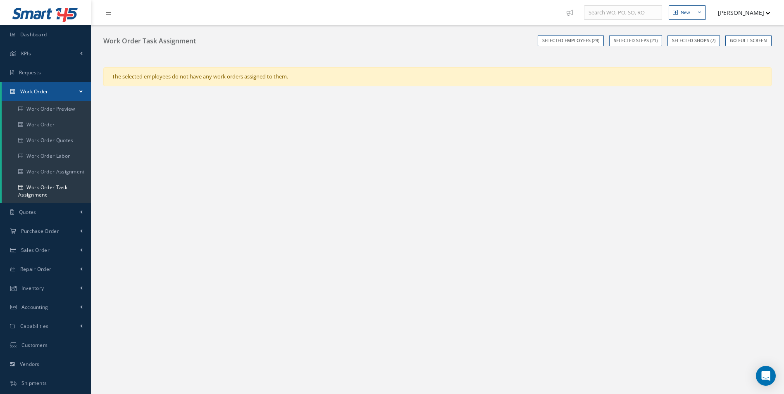
checkbox input "true"
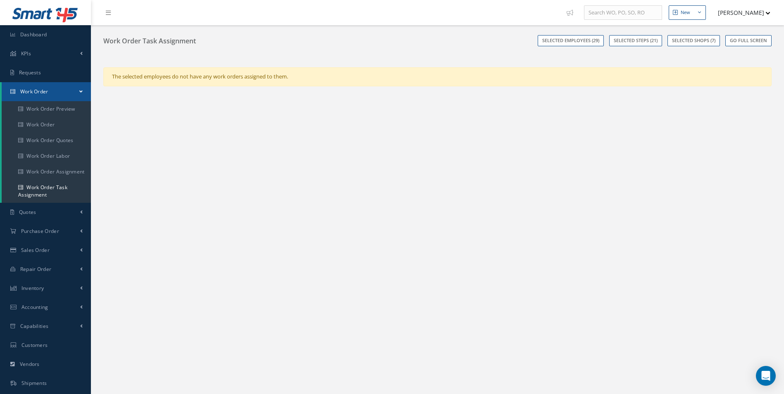
checkbox input "true"
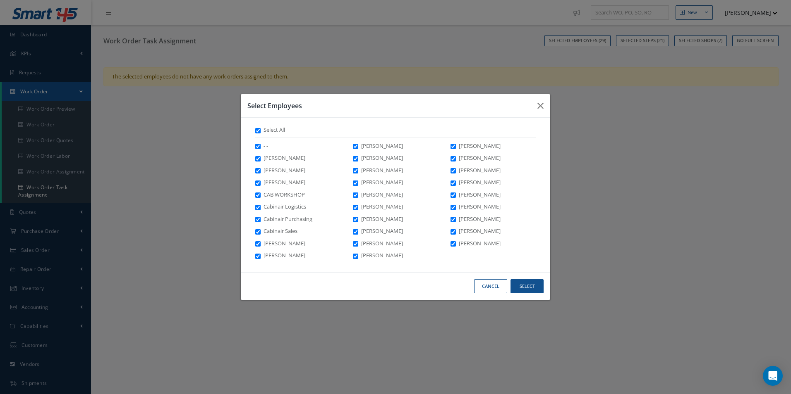
click at [522, 277] on div "Cancel Select" at bounding box center [395, 286] width 309 height 28
click at [524, 282] on button "Select" at bounding box center [526, 286] width 33 height 14
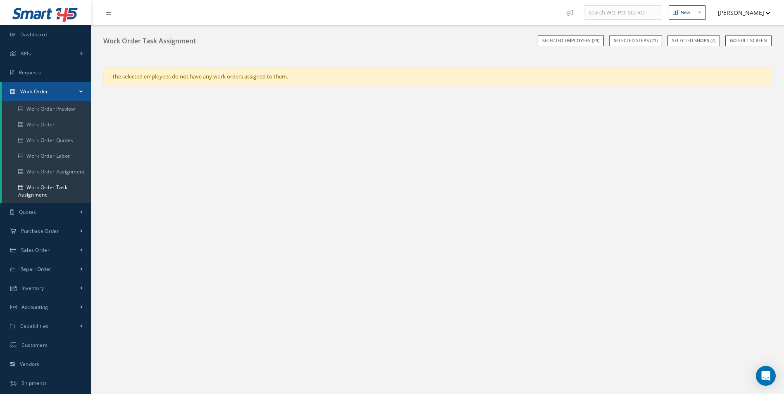
click at [580, 39] on link "Selected employees (29)" at bounding box center [571, 40] width 66 height 11
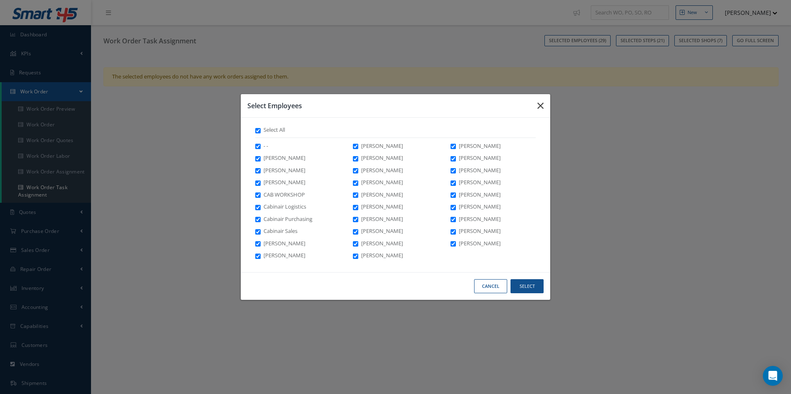
click at [540, 108] on icon "button" at bounding box center [540, 106] width 6 height 10
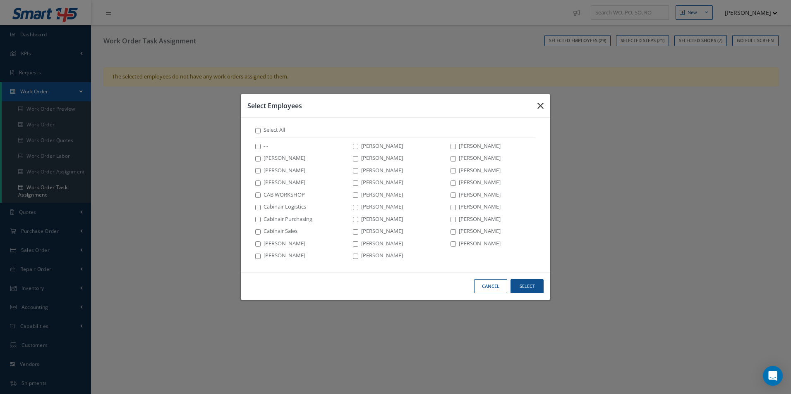
checkbox input "false"
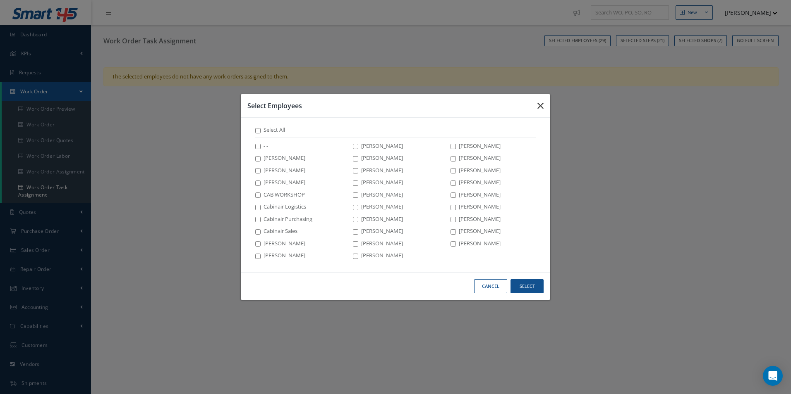
checkbox input "false"
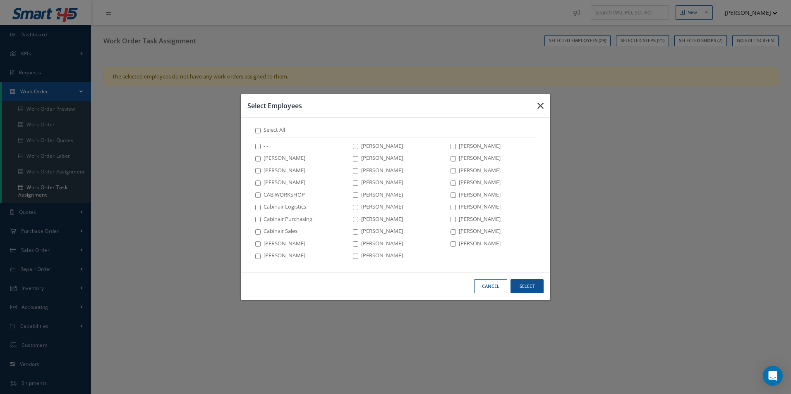
checkbox input "false"
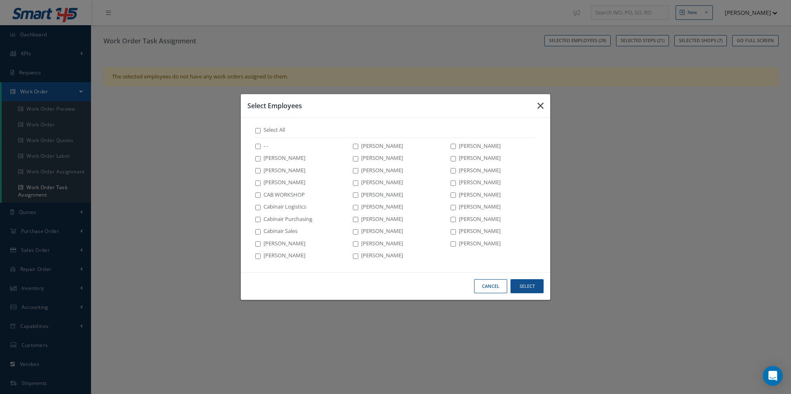
checkbox input "false"
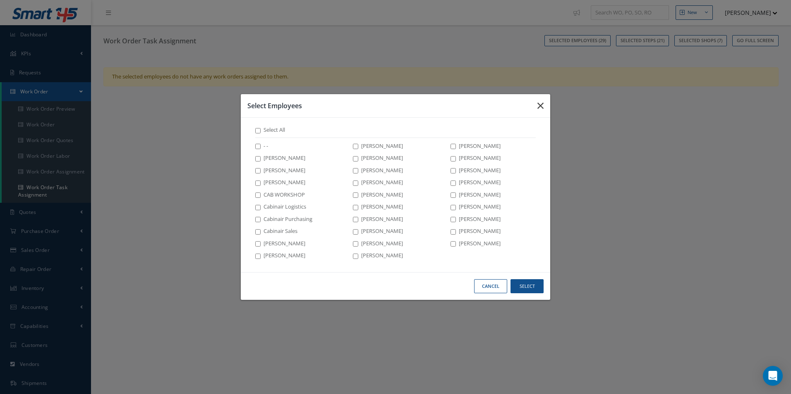
checkbox input "false"
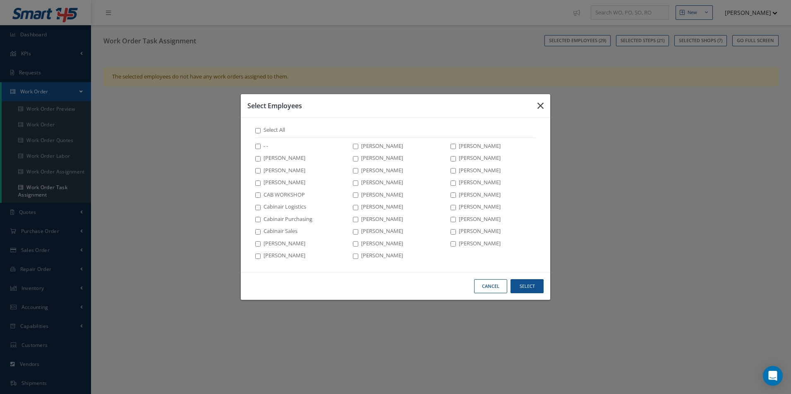
checkbox input "false"
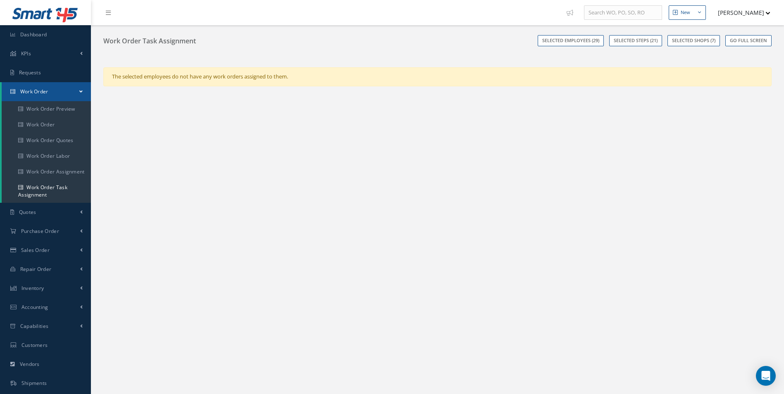
click at [560, 47] on div "Selected employees (29) Selected Steps (21) Selected Shops (7) Go Full Screen" at bounding box center [551, 42] width 454 height 14
click at [563, 41] on link "Selected employees (29)" at bounding box center [571, 40] width 66 height 11
checkbox input "true"
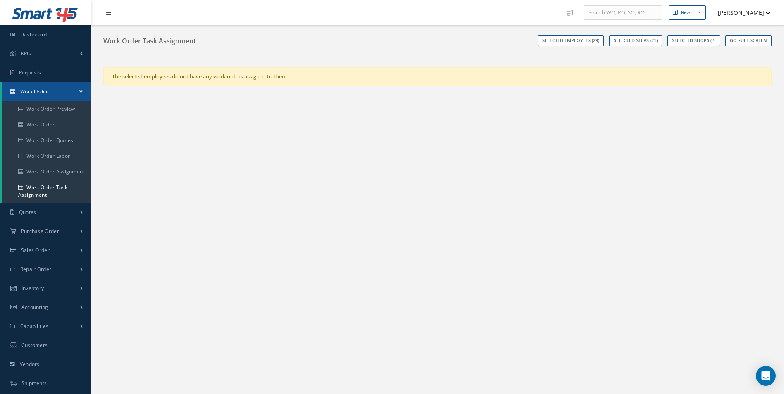
checkbox input "true"
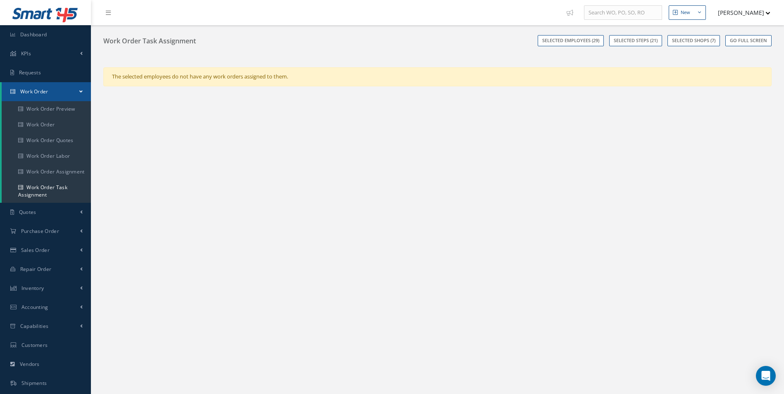
checkbox input "true"
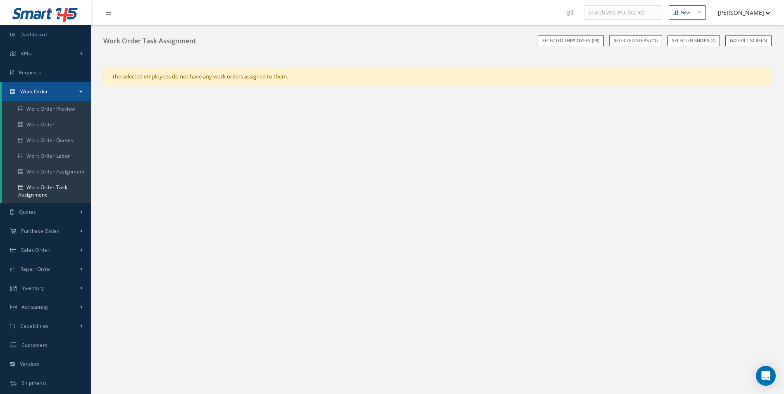
checkbox input "true"
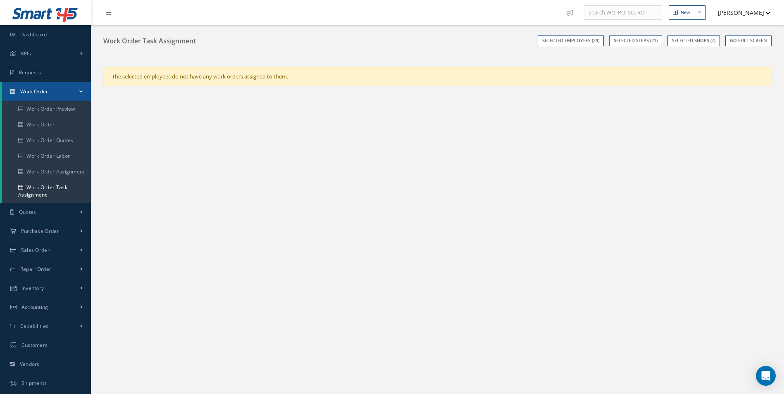
checkbox input "true"
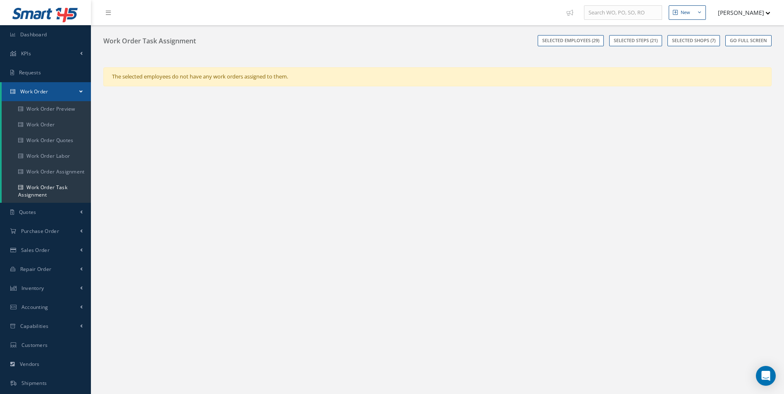
checkbox input "true"
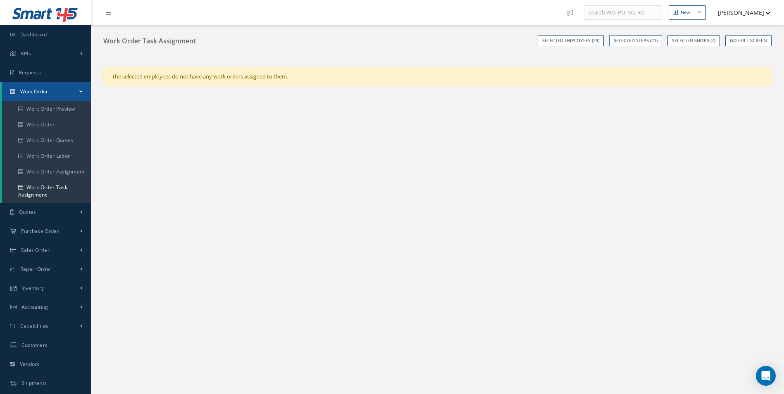
checkbox input "true"
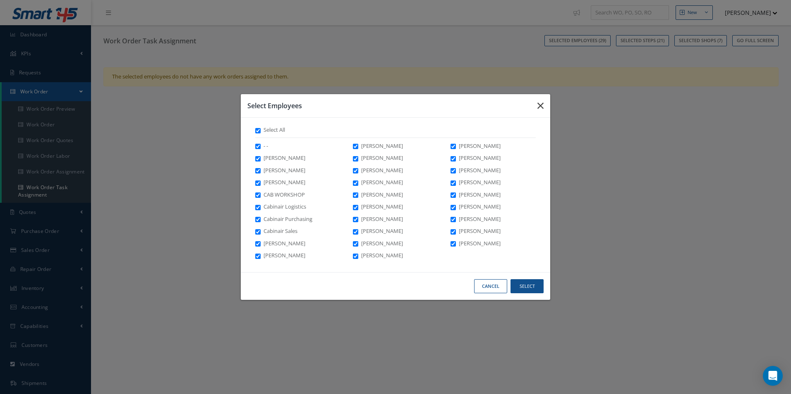
click at [542, 95] on button "button" at bounding box center [539, 105] width 19 height 23
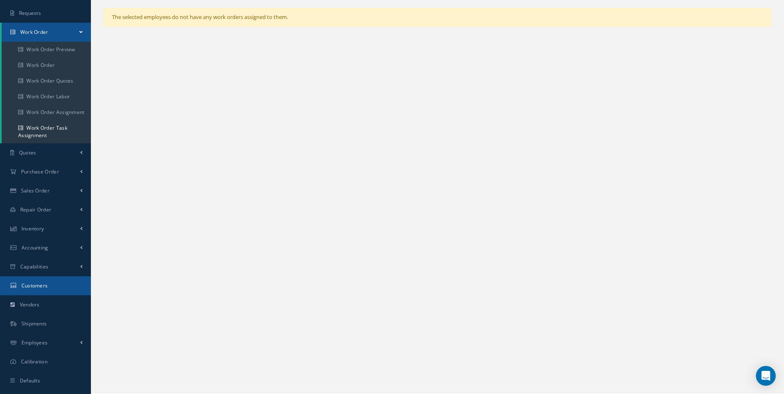
scroll to position [69, 0]
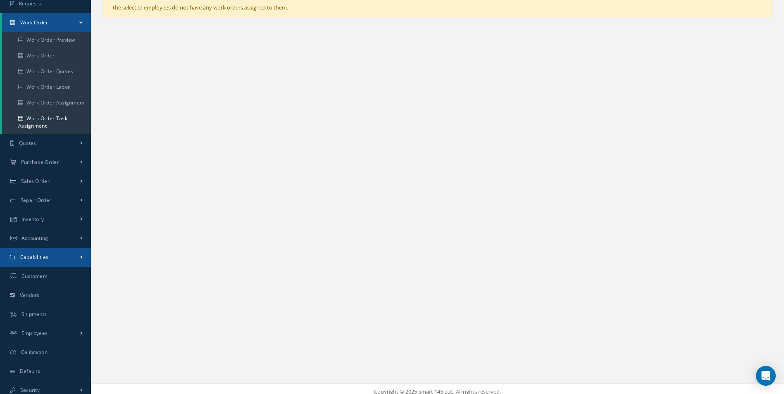
click at [24, 253] on link "Capabilities" at bounding box center [45, 257] width 91 height 19
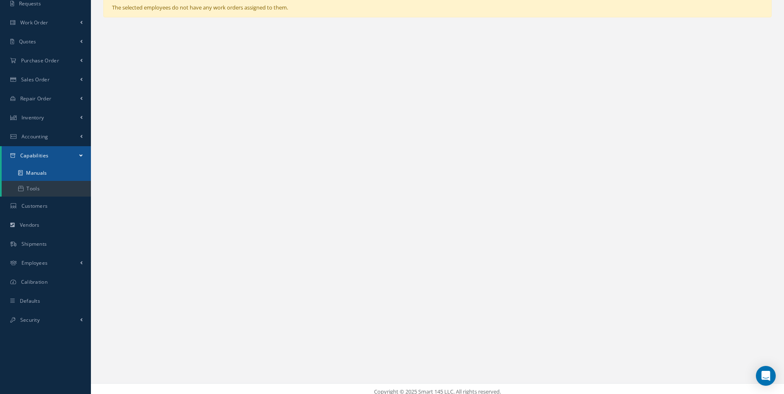
click at [83, 174] on link "Manuals" at bounding box center [46, 173] width 89 height 16
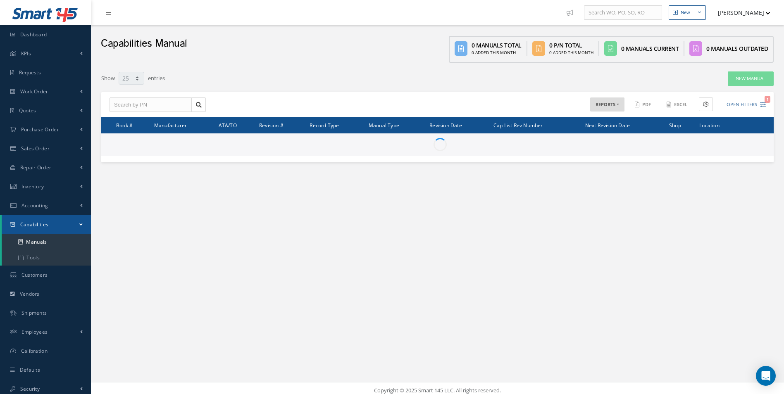
select select "25"
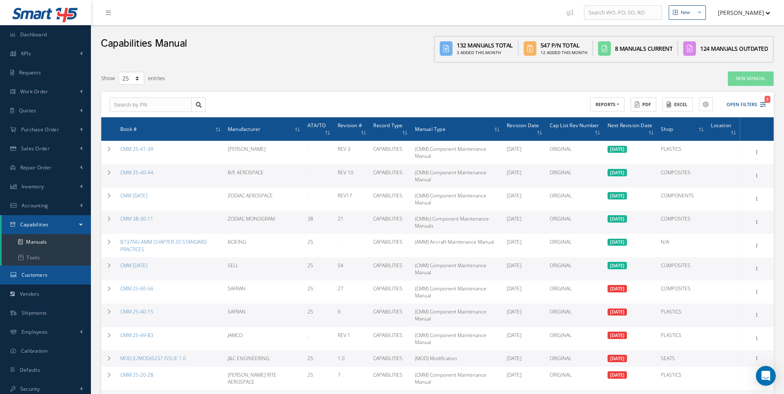
click at [35, 268] on link "Customers" at bounding box center [45, 275] width 91 height 19
click at [36, 264] on link "Tools" at bounding box center [46, 258] width 89 height 16
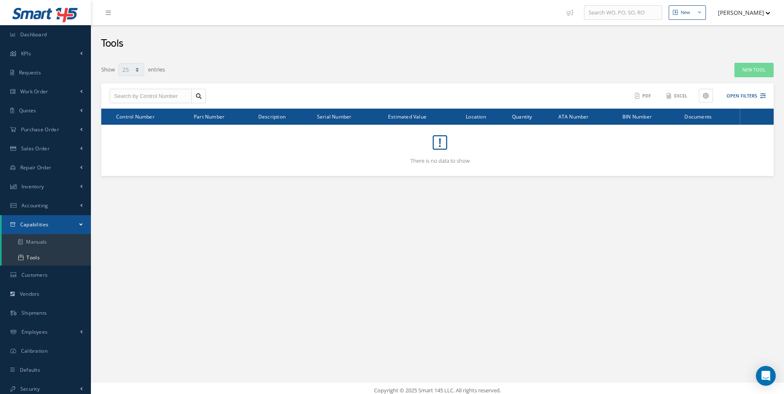
select select "25"
click at [78, 151] on link "Sales Order" at bounding box center [45, 148] width 91 height 19
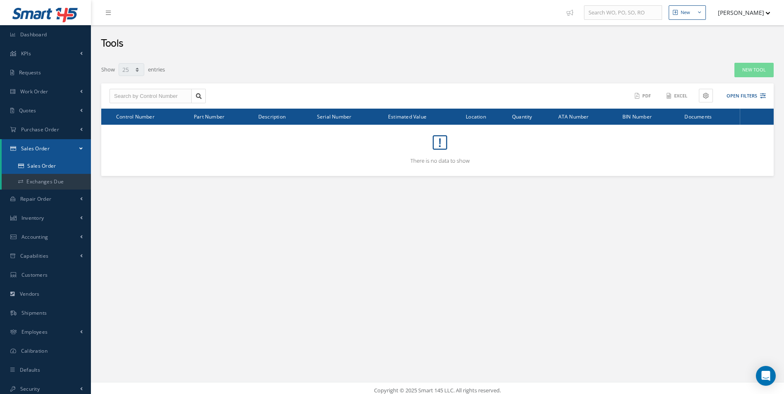
click at [66, 167] on link "Sales Order" at bounding box center [46, 166] width 89 height 16
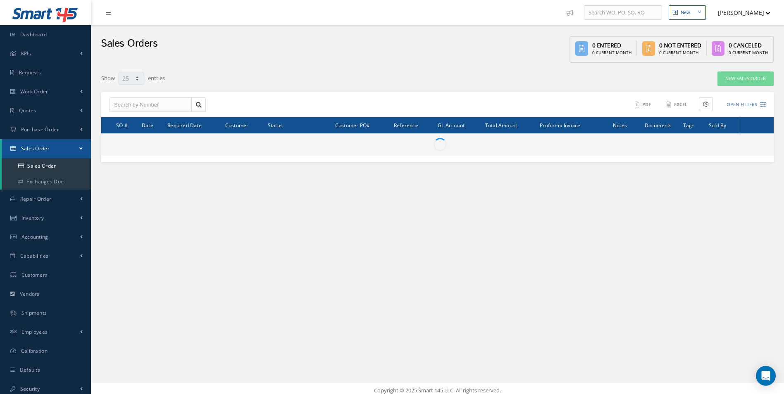
select select "25"
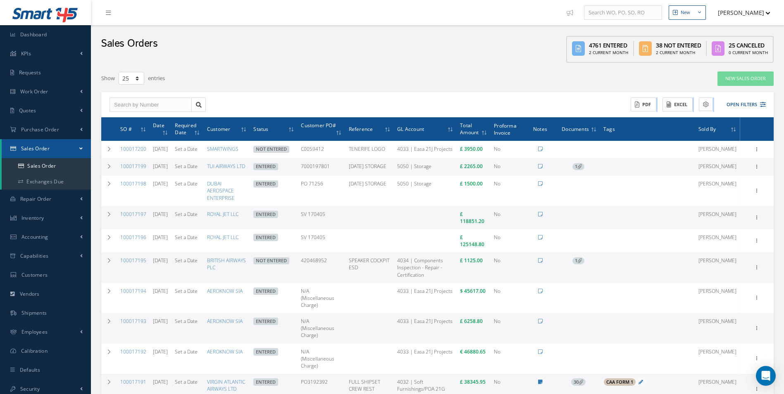
drag, startPoint x: 502, startPoint y: 124, endPoint x: 604, endPoint y: 107, distance: 102.6
drag, startPoint x: 604, startPoint y: 107, endPoint x: 507, endPoint y: 77, distance: 101.1
click at [507, 77] on div "New Sales Order" at bounding box center [637, 78] width 285 height 15
drag, startPoint x: 486, startPoint y: 76, endPoint x: 774, endPoint y: 103, distance: 289.4
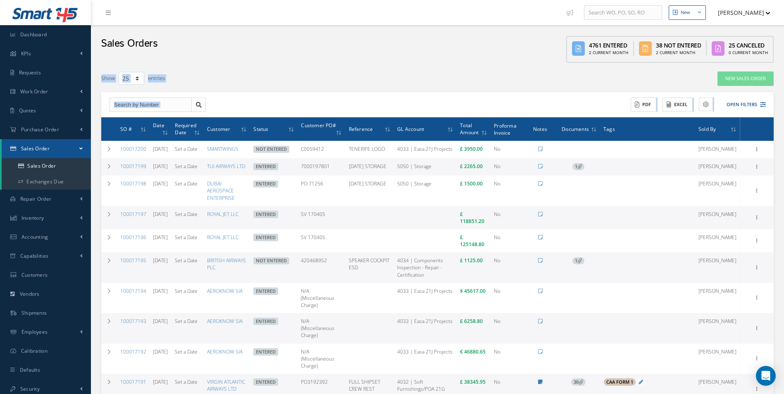
drag, startPoint x: 774, startPoint y: 103, endPoint x: 464, endPoint y: 114, distance: 309.9
click at [202, 105] on link at bounding box center [198, 105] width 14 height 15
click at [196, 102] on icon at bounding box center [199, 105] width 6 height 6
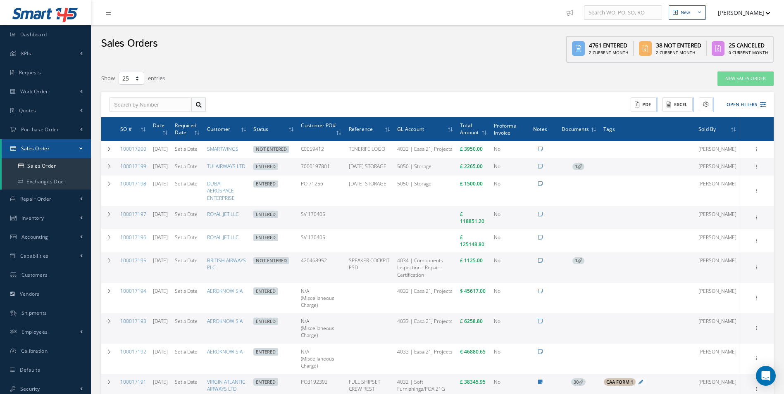
click at [196, 102] on icon at bounding box center [199, 105] width 6 height 6
click at [68, 241] on link "Accounting" at bounding box center [45, 237] width 91 height 19
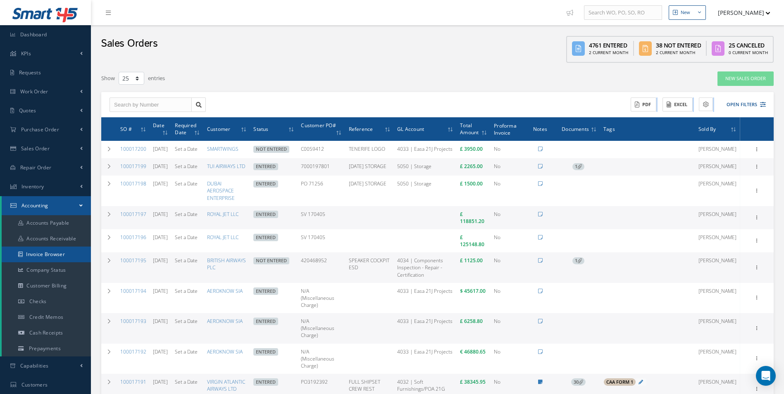
click at [62, 248] on link "Invoice Browser" at bounding box center [46, 255] width 89 height 16
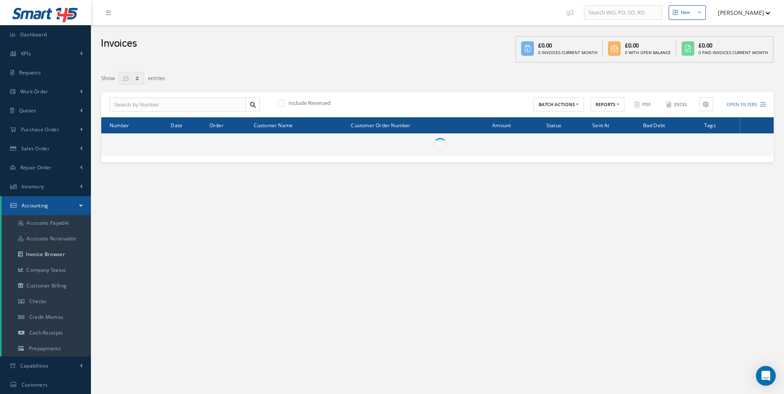
select select "25"
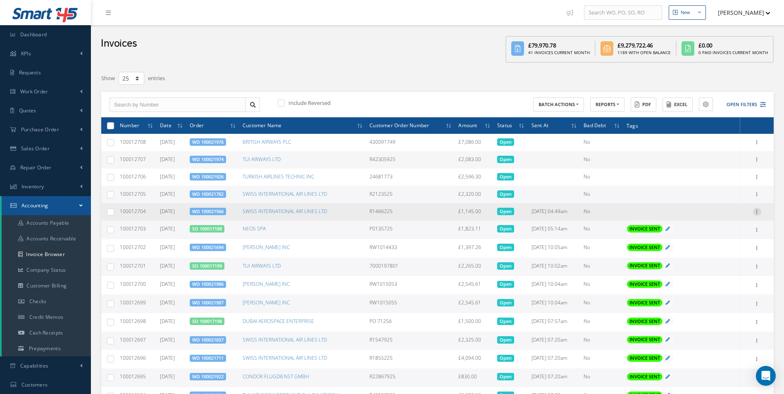
click at [755, 215] on icon at bounding box center [757, 211] width 8 height 7
click at [733, 258] on link "Email History" at bounding box center [719, 260] width 65 height 11
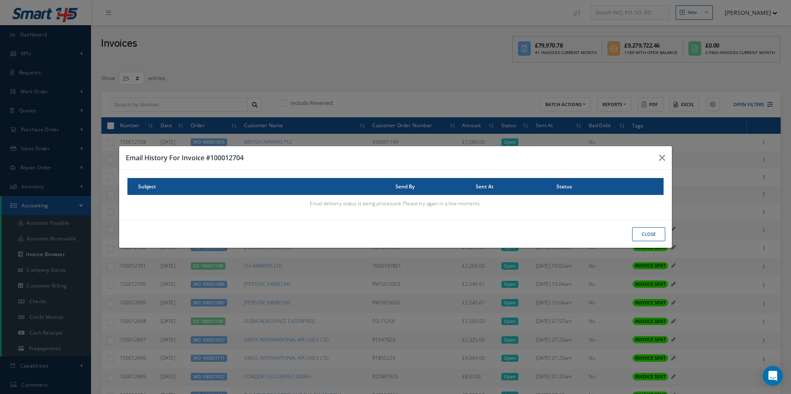
click at [448, 211] on td "Email delivery status is being processed. Please try again in a few moments." at bounding box center [395, 203] width 536 height 17
click at [665, 157] on icon "button" at bounding box center [662, 158] width 6 height 10
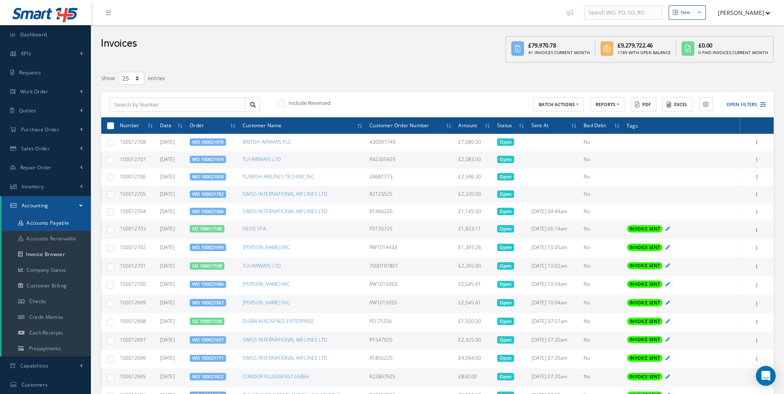
click at [61, 220] on link "Accounts Payable" at bounding box center [46, 223] width 89 height 16
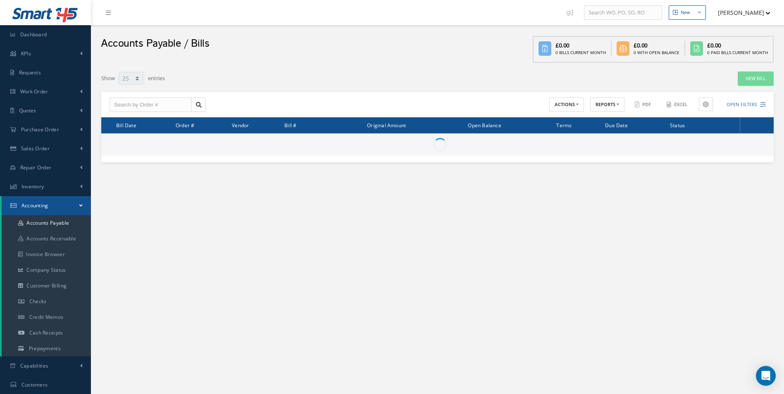
select select "25"
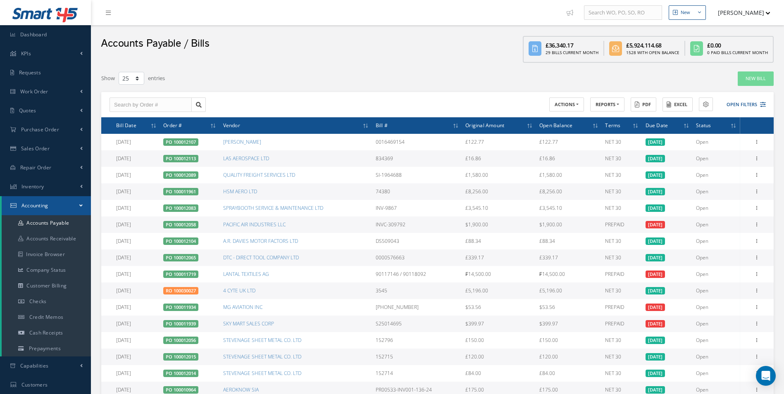
click at [67, 204] on link "Accounting" at bounding box center [46, 205] width 89 height 19
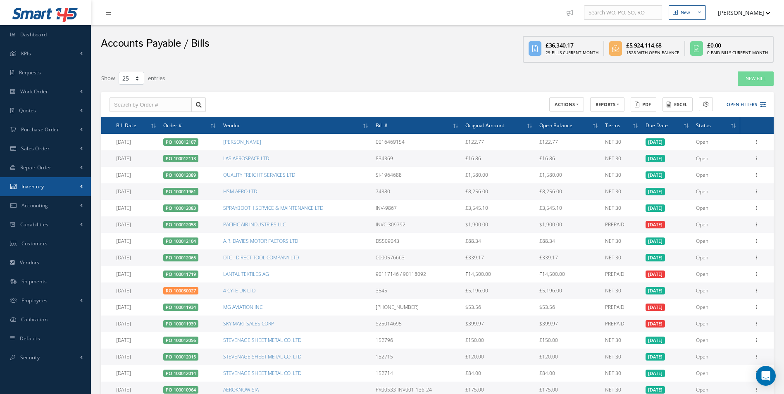
click at [72, 182] on link "Inventory" at bounding box center [45, 186] width 91 height 19
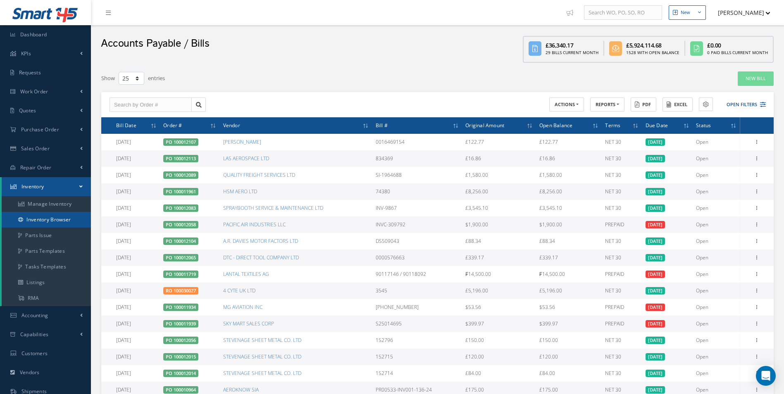
click at [73, 220] on link "Inventory Browser" at bounding box center [46, 220] width 89 height 16
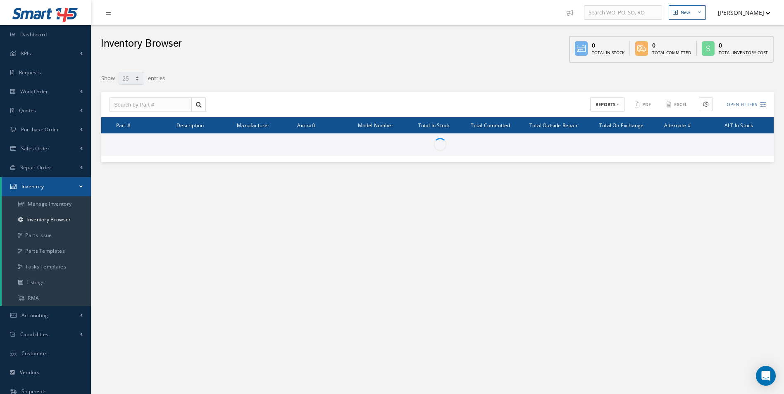
select select "25"
click at [55, 315] on link "Accounting" at bounding box center [45, 315] width 91 height 19
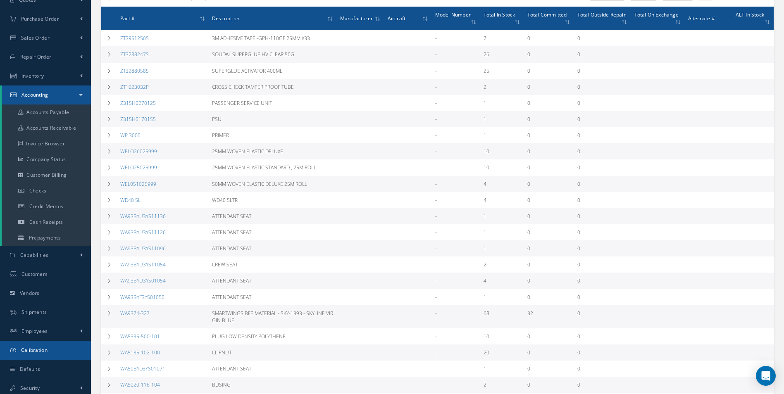
scroll to position [152, 0]
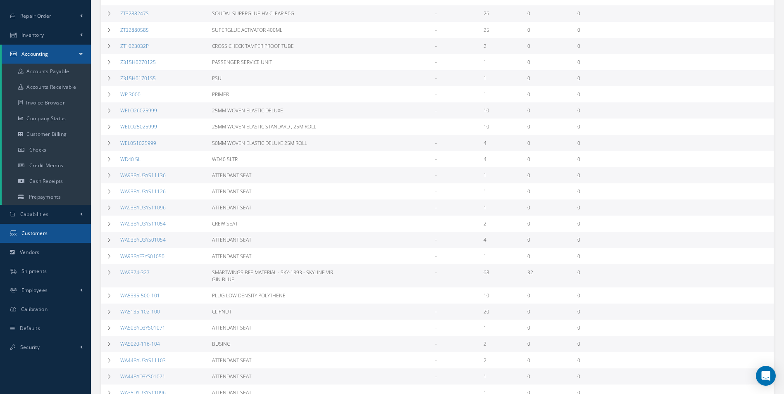
click at [68, 234] on link "Customers" at bounding box center [45, 233] width 91 height 19
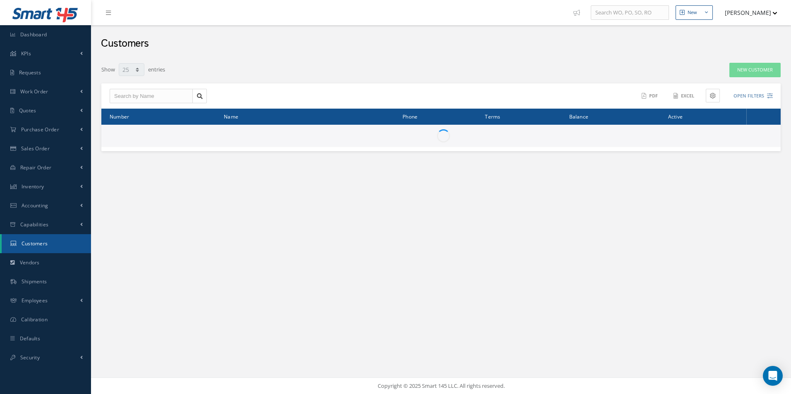
select select "25"
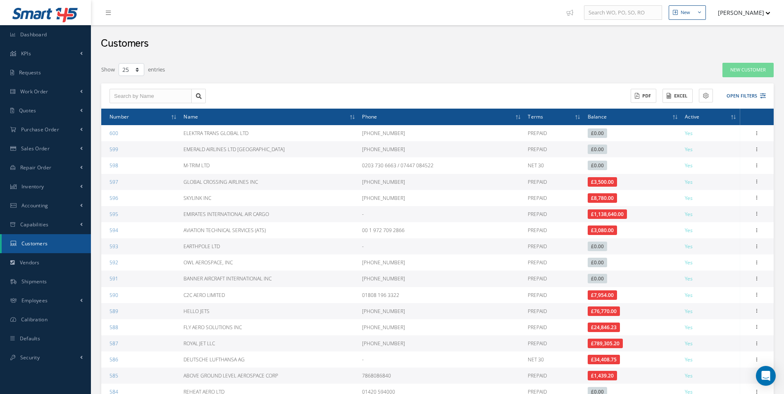
click at [595, 116] on span "Balance" at bounding box center [597, 116] width 19 height 8
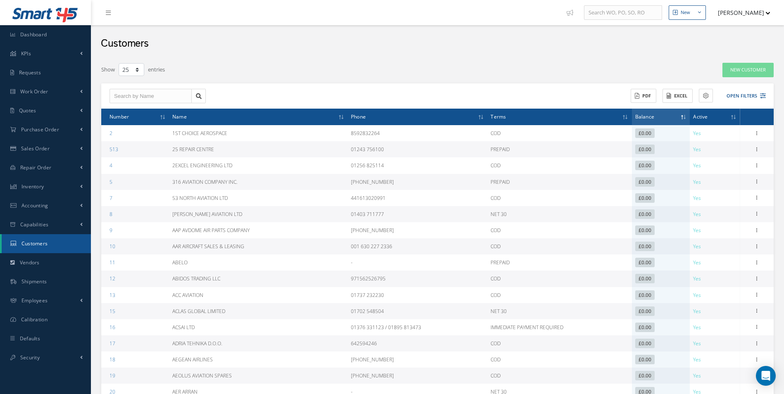
click at [595, 116] on th "Terms" at bounding box center [559, 117] width 144 height 17
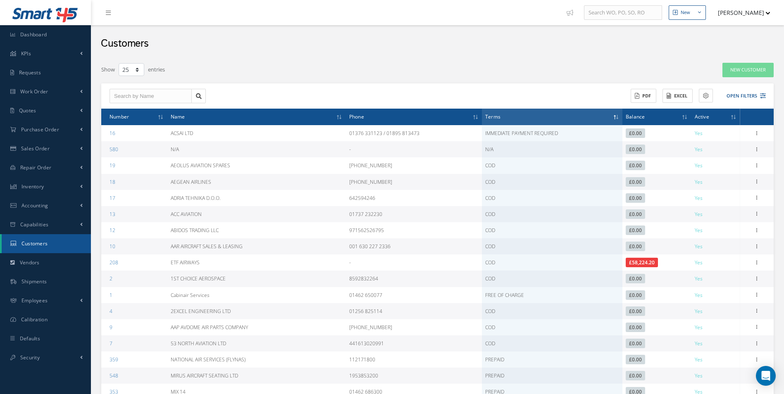
click at [605, 112] on th "Terms" at bounding box center [552, 117] width 141 height 17
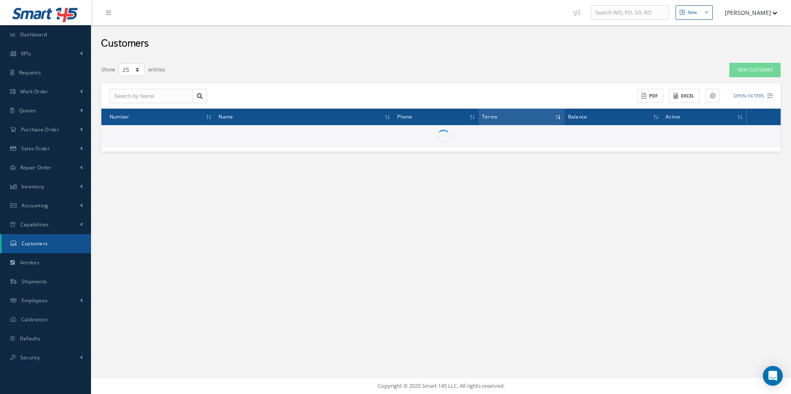
click at [626, 109] on th "Balance" at bounding box center [613, 117] width 98 height 17
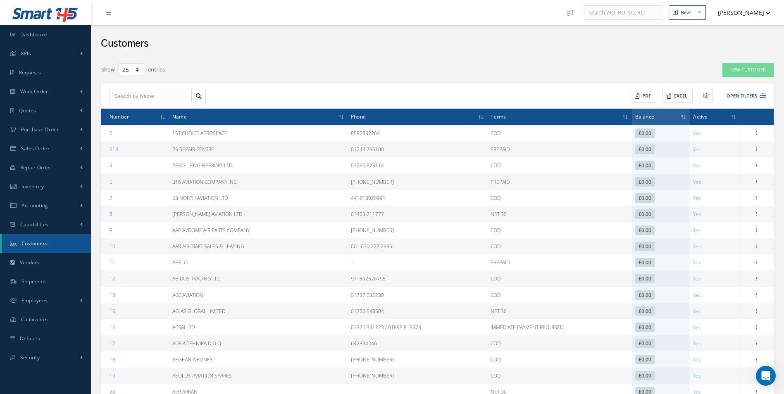
click at [639, 111] on th "Balance" at bounding box center [661, 117] width 58 height 17
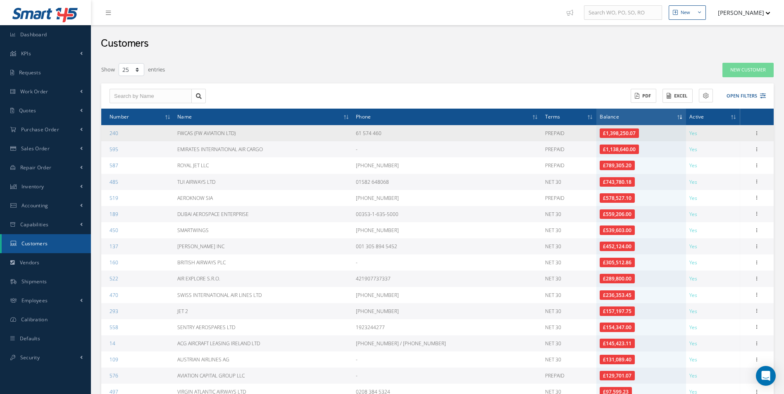
click at [751, 135] on div "Show Edit Addresses Send By Email Documents Create as Vendor Overview Work Orde…" at bounding box center [757, 134] width 31 height 10
click at [758, 133] on icon at bounding box center [757, 132] width 8 height 7
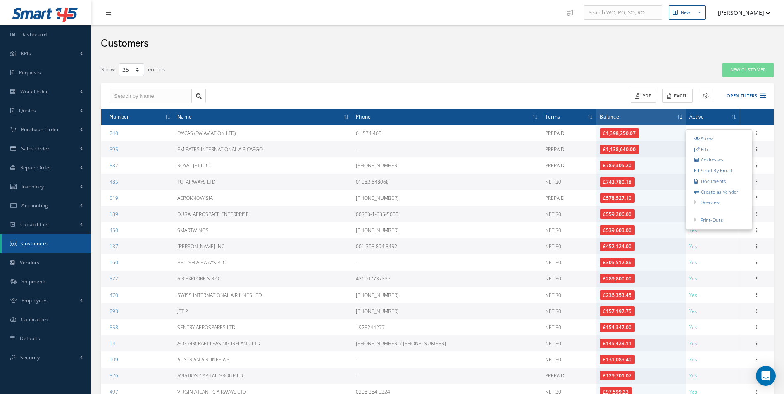
click at [718, 147] on link "Edit" at bounding box center [719, 149] width 65 height 11
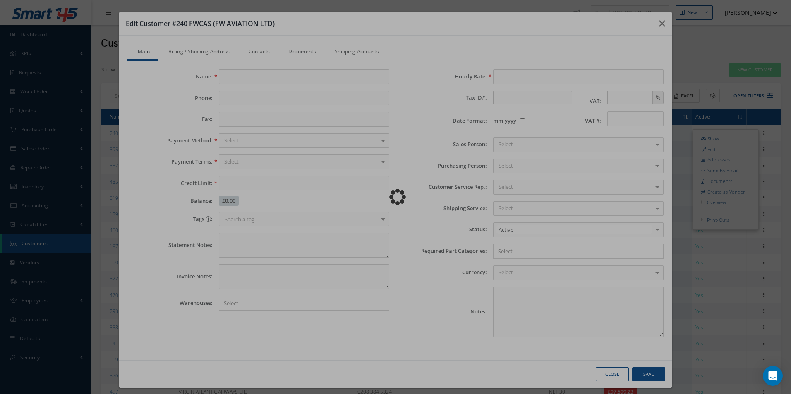
type input "FWCAS (FW AVIATION LTD)"
type input "61 574 460"
type input "0.00"
checkbox input "false"
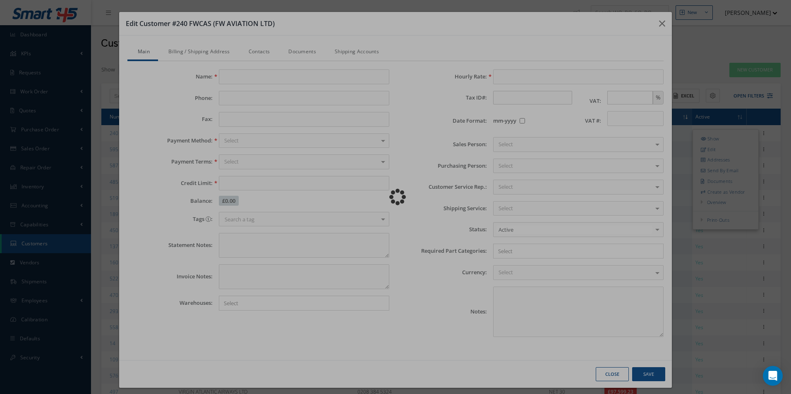
type input "N/A"
type textarea "Account #.: FWCAS"
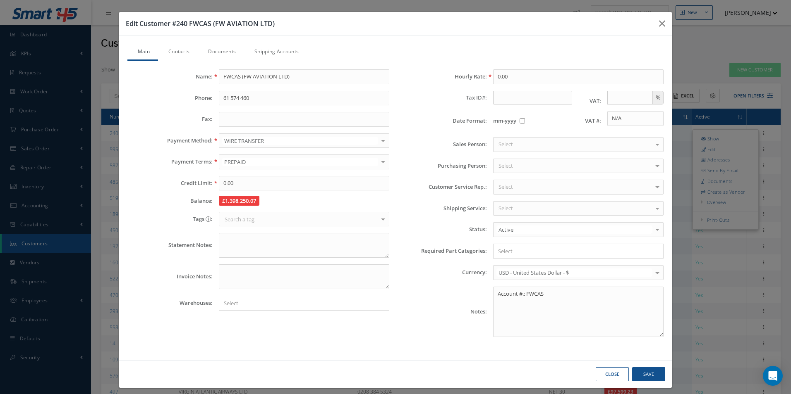
click at [167, 63] on div "Name: FWCAS (FW AVIATION LTD) Phone: 61 574 460 Fax: Payment Method: WIRE TRANS…" at bounding box center [395, 206] width 536 height 291
click at [178, 53] on link "Contacts" at bounding box center [178, 52] width 40 height 17
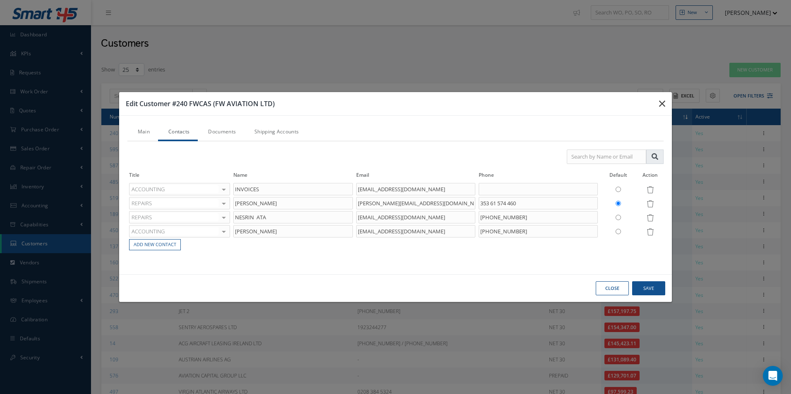
drag, startPoint x: 668, startPoint y: 100, endPoint x: 224, endPoint y: 167, distance: 449.1
click at [234, 166] on div "Edit Customer #240 FWCAS (FW AVIATION LTD) Main Contacts Documents Shipping Acc…" at bounding box center [395, 197] width 553 height 211
click at [230, 139] on link "Documents" at bounding box center [221, 132] width 46 height 17
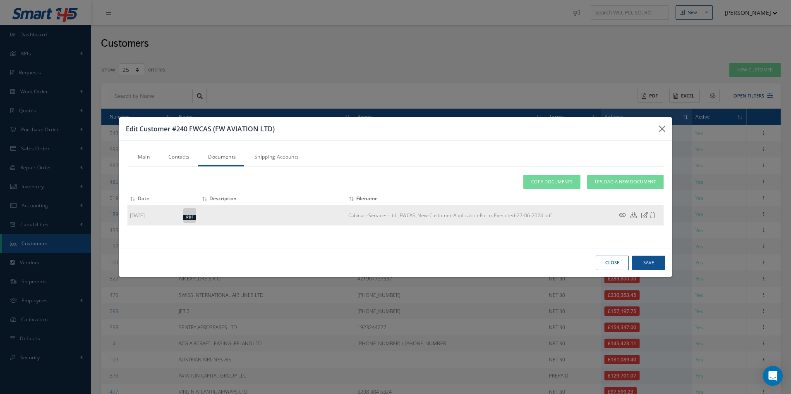
click at [623, 214] on icon at bounding box center [622, 215] width 7 height 6
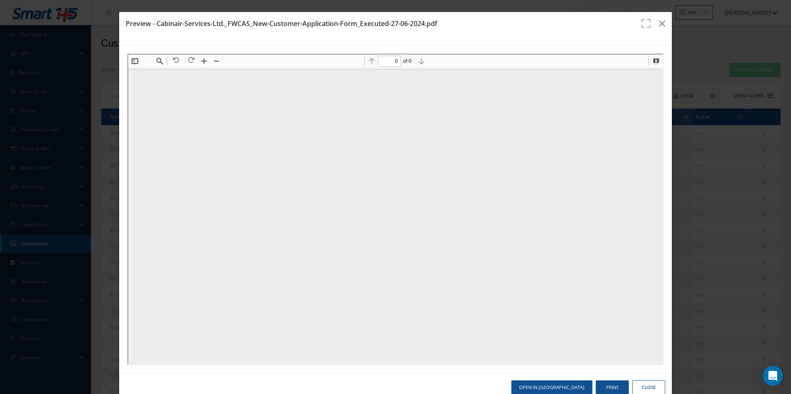
type input "1"
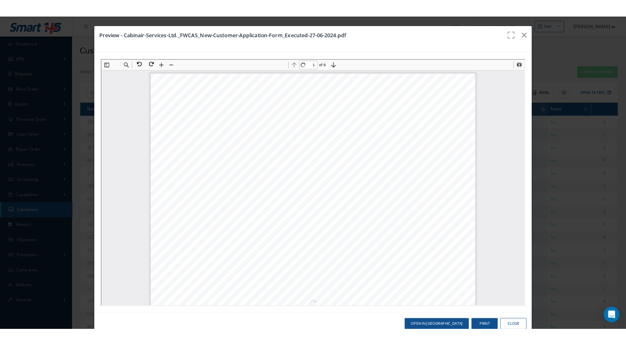
scroll to position [4, 0]
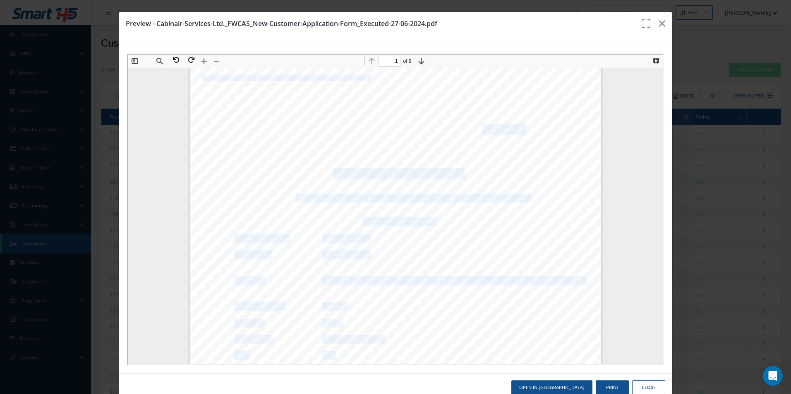
drag, startPoint x: 521, startPoint y: 124, endPoint x: 480, endPoint y: 130, distance: 41.8
click at [480, 130] on div "Cabinair Services Limited Form CASF - 0 55 New Customer Application Form New Cu…" at bounding box center [394, 357] width 410 height 580
click at [484, 129] on span "Form CASF" at bounding box center [483, 129] width 42 height 10
click at [507, 131] on span "0" at bounding box center [509, 129] width 5 height 10
click at [480, 134] on div "Cabinair Services Limited Form CASF - 0 55 New Customer Application Form New Cu…" at bounding box center [394, 357] width 410 height 580
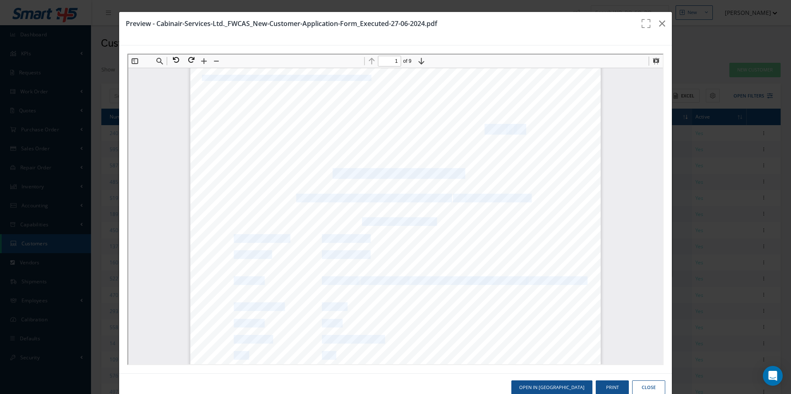
drag, startPoint x: 480, startPoint y: 134, endPoint x: 490, endPoint y: 131, distance: 9.4
click at [490, 131] on span "Form CASF" at bounding box center [483, 129] width 42 height 10
drag, startPoint x: 481, startPoint y: 129, endPoint x: 514, endPoint y: 124, distance: 34.0
click at [513, 124] on div "Cabinair Services Limited Form CASF - 0 55 New Customer Application Form New Cu…" at bounding box center [394, 357] width 410 height 580
drag, startPoint x: 516, startPoint y: 126, endPoint x: 480, endPoint y: 131, distance: 36.7
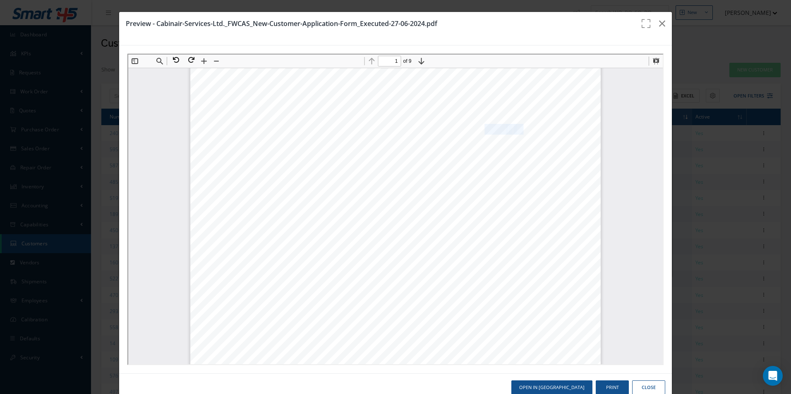
click at [480, 131] on div "Cabinair Services Limited Form CASF - 0 55 New Customer Application Form New Cu…" at bounding box center [394, 357] width 410 height 580
copy div "CASF - 0 55"
click at [659, 26] on icon "button" at bounding box center [662, 24] width 6 height 10
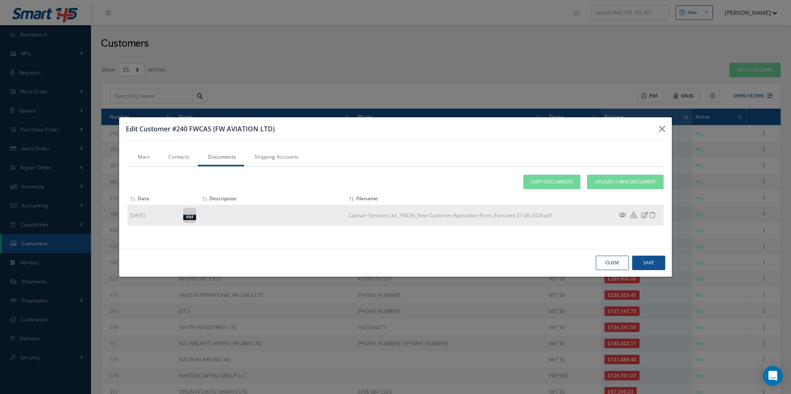
click at [642, 213] on icon at bounding box center [644, 215] width 7 height 6
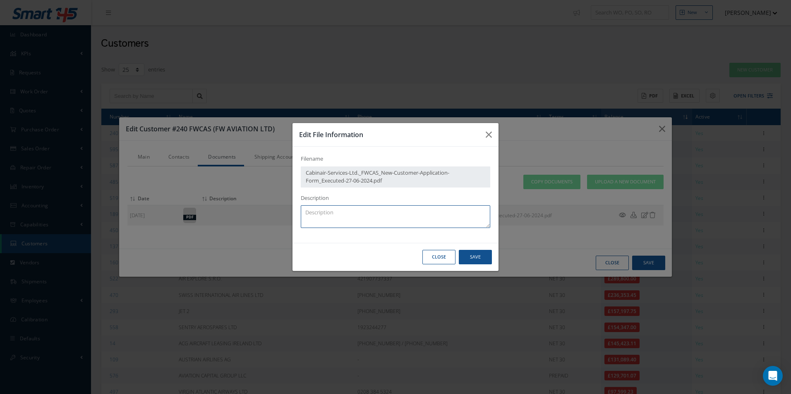
click at [364, 215] on textarea at bounding box center [395, 216] width 189 height 23
paste textarea "CASF-055"
click at [304, 208] on textarea "CASF-055" at bounding box center [395, 216] width 189 height 23
click at [363, 211] on textarea "CASF-055" at bounding box center [395, 216] width 189 height 23
type textarea "CASF-055 - Ne"
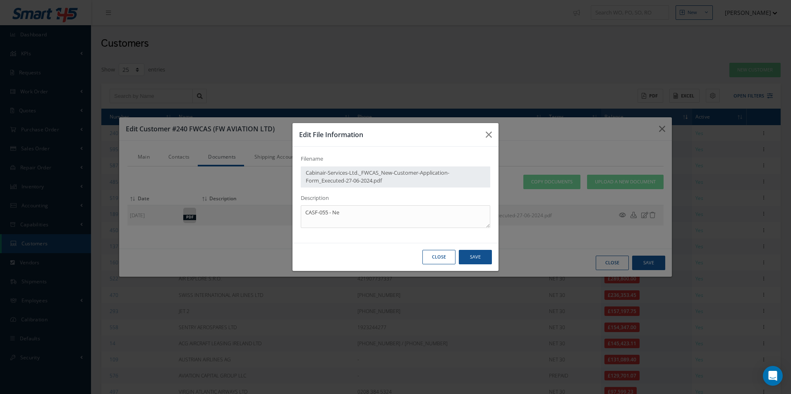
drag, startPoint x: 294, startPoint y: 215, endPoint x: 298, endPoint y: 223, distance: 9.2
click at [297, 222] on div "Filename Cabinair-Services-Ltd._FWCAS_New-Customer-Application-Form_Executed-27…" at bounding box center [395, 195] width 206 height 96
click at [361, 213] on textarea "CASF-055 - Ne" at bounding box center [395, 216] width 189 height 23
type textarea "CASF-055 - NEW CUSTOMER APPLICATION FORM"
click at [475, 256] on button "Save" at bounding box center [475, 257] width 33 height 14
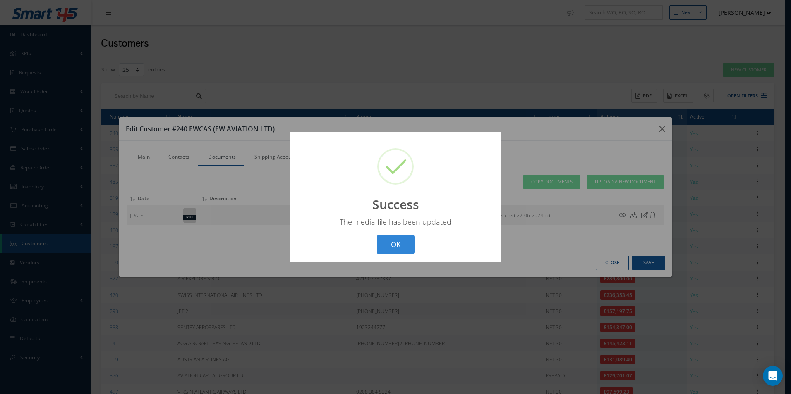
click at [403, 233] on div "? ! i Success × The media file has been updated OK Cancel" at bounding box center [395, 197] width 212 height 131
click at [405, 239] on button "OK" at bounding box center [396, 244] width 38 height 19
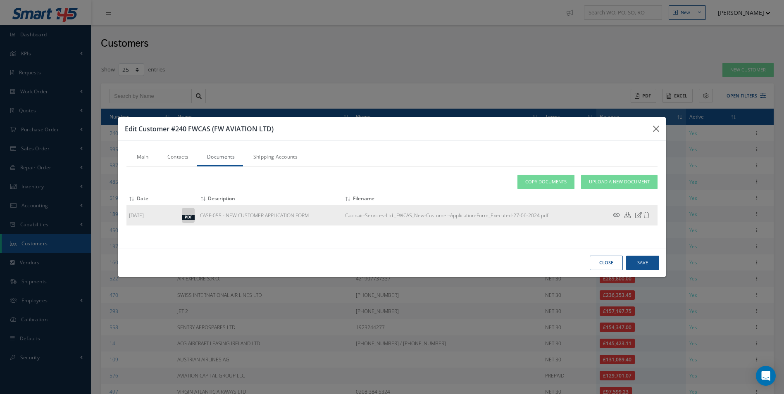
drag, startPoint x: 307, startPoint y: 215, endPoint x: 184, endPoint y: 220, distance: 122.9
click at [184, 220] on tr "[DATE] pdf CASF-055 - NEW CUSTOMER APPLICATION FORM Cabinair-Services-Ltd._FWCA…" at bounding box center [393, 215] width 532 height 21
drag, startPoint x: 184, startPoint y: 220, endPoint x: 262, endPoint y: 218, distance: 77.8
click at [262, 218] on td "CASF-055 - NEW CUSTOMER APPLICATION FORM" at bounding box center [270, 215] width 145 height 21
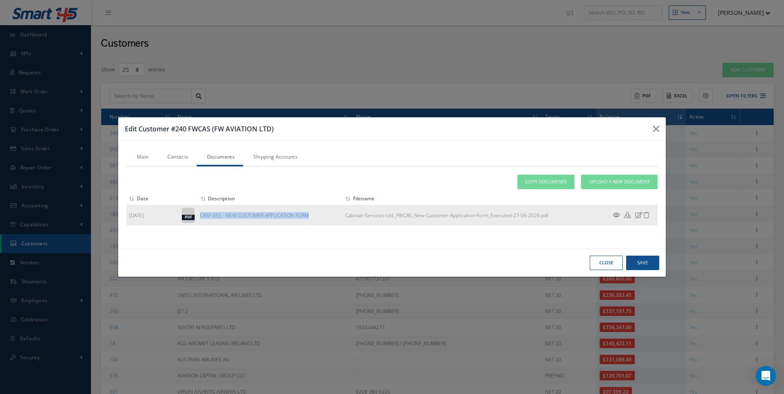
click at [262, 218] on td "CASF-055 - NEW CUSTOMER APPLICATION FORM" at bounding box center [270, 215] width 145 height 21
drag, startPoint x: 262, startPoint y: 218, endPoint x: 297, endPoint y: 209, distance: 36.3
click at [297, 209] on td "CASF-055 - NEW CUSTOMER APPLICATION FORM" at bounding box center [270, 215] width 145 height 21
click at [318, 216] on td "CASF-055 - NEW CUSTOMER APPLICATION FORM" at bounding box center [270, 215] width 145 height 21
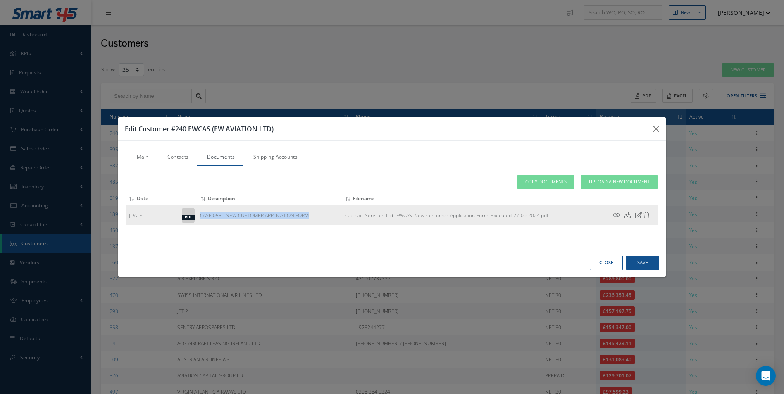
drag, startPoint x: 318, startPoint y: 216, endPoint x: 206, endPoint y: 218, distance: 112.5
click at [206, 218] on td "CASF-055 - NEW CUSTOMER APPLICATION FORM" at bounding box center [270, 215] width 145 height 21
copy td "CASF-055 - NEW CUSTOMER APPLICATION FORM"
click at [628, 264] on button "Save" at bounding box center [642, 263] width 33 height 14
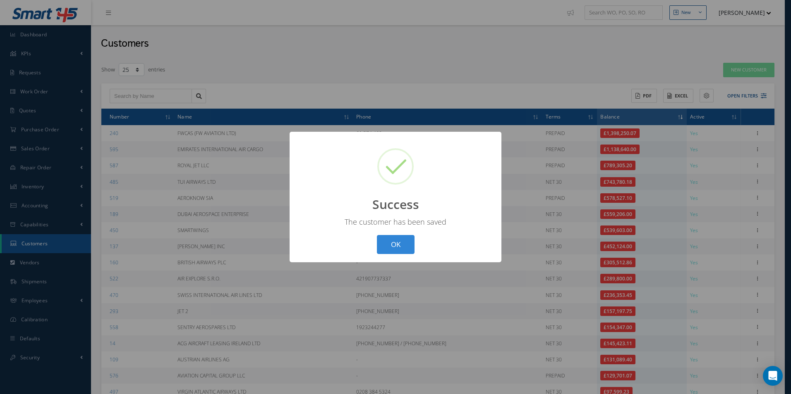
click at [402, 238] on button "OK" at bounding box center [396, 244] width 38 height 19
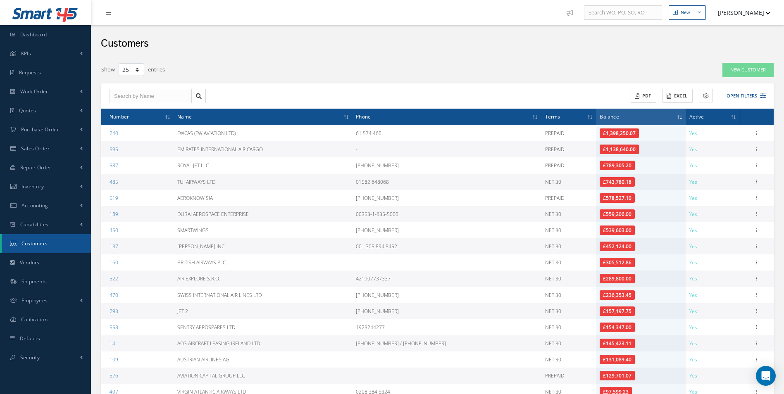
click at [713, 97] on div "ACTIONS Receive Payments Select Customer Cabinair Services 1ST CHOICE AEROSPACE…" at bounding box center [603, 96] width 331 height 14
click at [712, 97] on button at bounding box center [706, 96] width 14 height 14
click at [709, 176] on input "Sales Person" at bounding box center [706, 175] width 5 height 5
checkbox input "true"
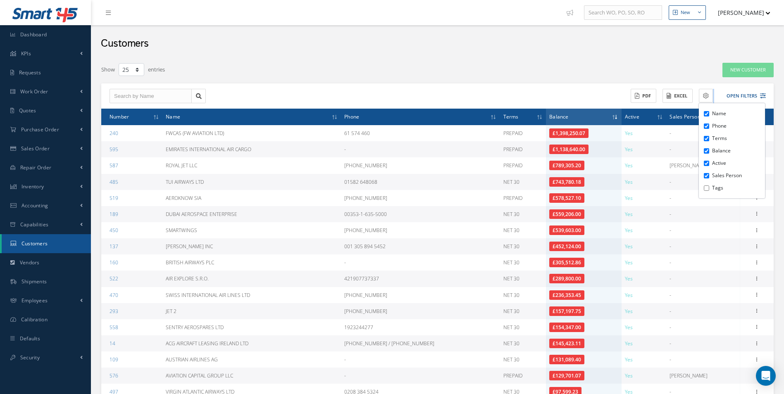
click at [705, 188] on input "Tags" at bounding box center [706, 188] width 5 height 5
checkbox input "true"
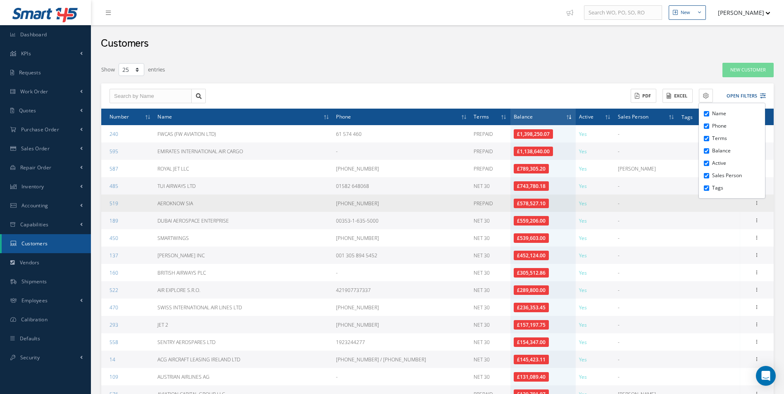
click at [666, 203] on td "-" at bounding box center [647, 203] width 64 height 17
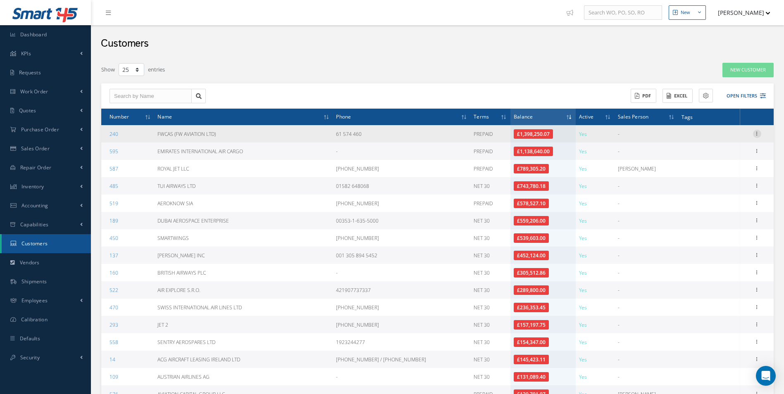
click at [759, 134] on icon at bounding box center [757, 133] width 8 height 7
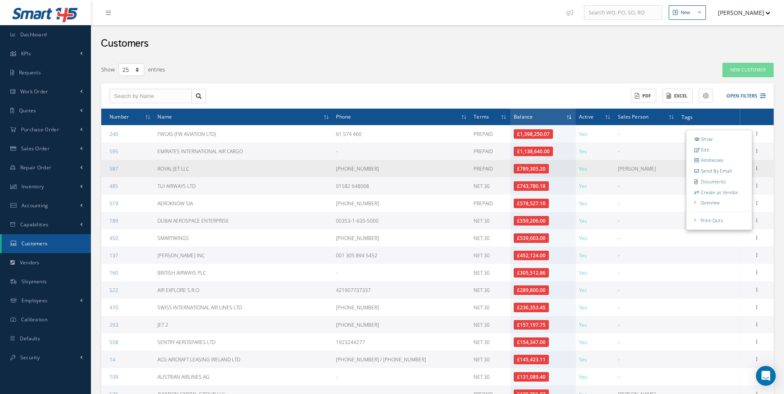
click at [641, 171] on td "[PERSON_NAME]" at bounding box center [647, 168] width 64 height 17
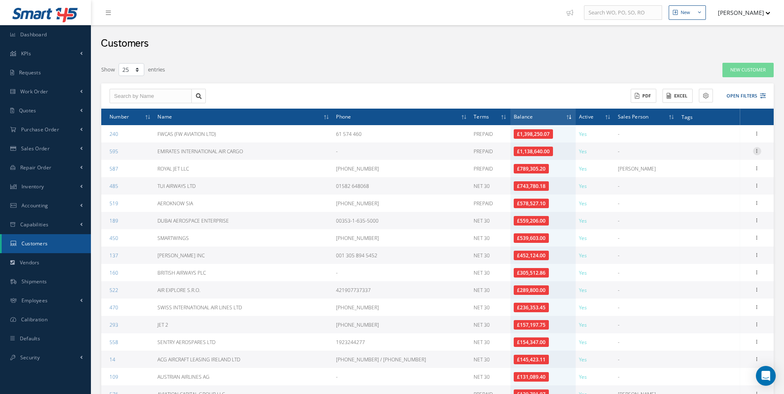
click at [753, 152] on icon at bounding box center [757, 150] width 8 height 7
click at [723, 199] on link "Documents" at bounding box center [719, 199] width 65 height 11
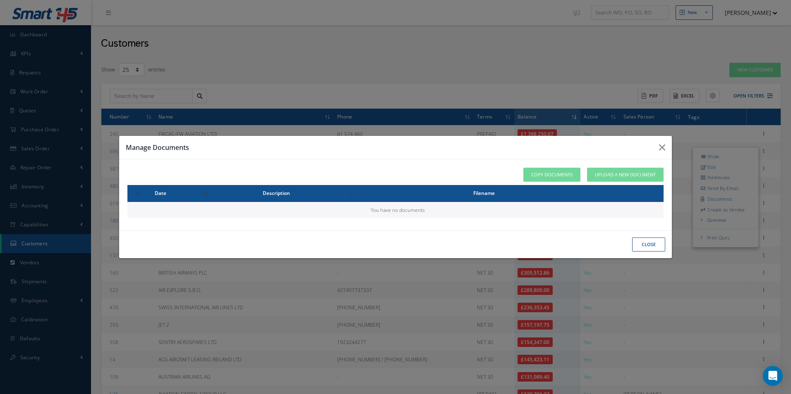
click at [651, 242] on button "close" at bounding box center [648, 245] width 33 height 14
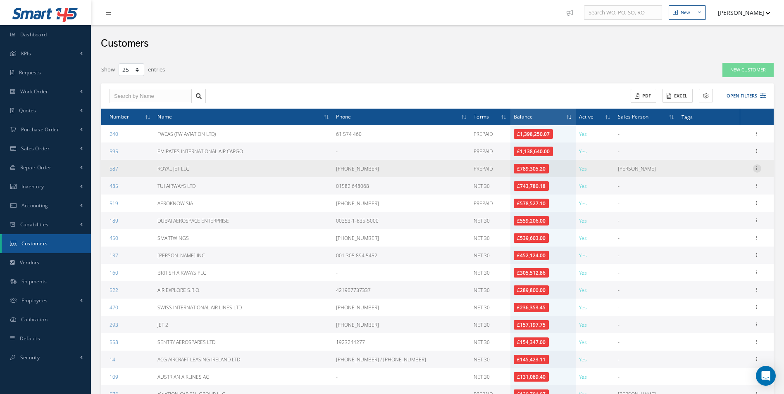
click at [754, 168] on icon at bounding box center [757, 168] width 8 height 7
click at [719, 217] on link "Documents" at bounding box center [719, 216] width 65 height 11
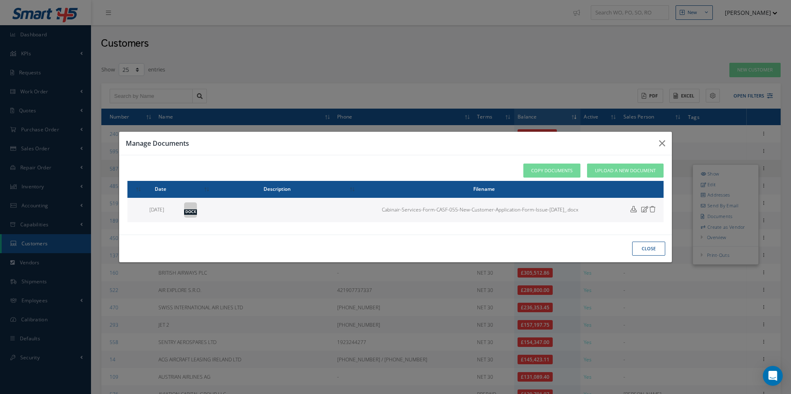
click at [642, 208] on icon at bounding box center [644, 209] width 7 height 6
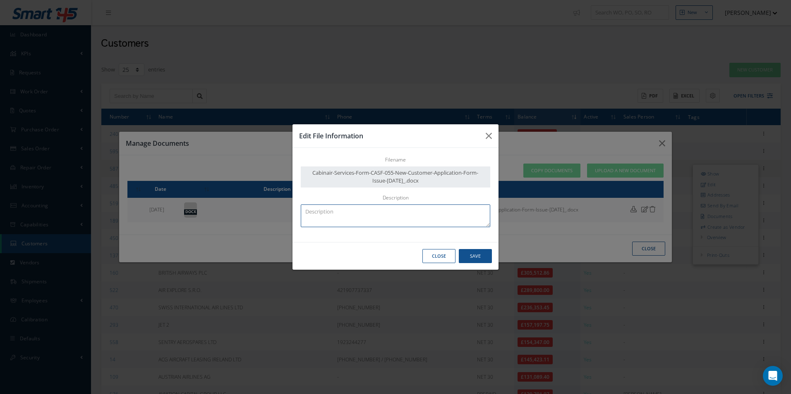
click at [396, 215] on textarea at bounding box center [395, 216] width 189 height 23
paste textarea "CASF-055 - NEW CUSTOMER APPLICATION FORM"
type textarea "CASF-055 - NEW CUSTOMER APPLICATION FORM"
click at [483, 259] on button "Save" at bounding box center [475, 256] width 33 height 14
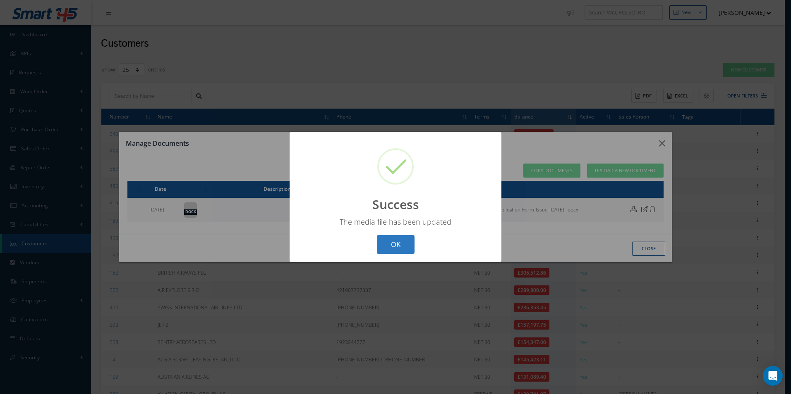
click at [387, 244] on button "OK" at bounding box center [396, 244] width 38 height 19
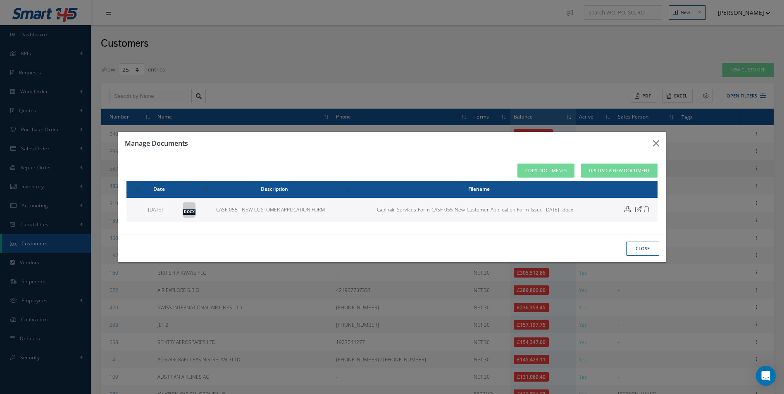
click at [635, 237] on div "close" at bounding box center [392, 249] width 548 height 28
click at [632, 244] on button "close" at bounding box center [642, 249] width 33 height 14
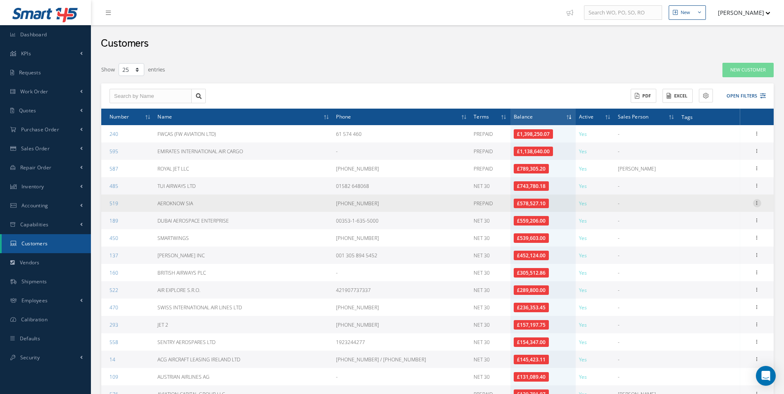
click at [758, 202] on icon at bounding box center [757, 202] width 8 height 7
drag, startPoint x: 729, startPoint y: 257, endPoint x: 732, endPoint y: 253, distance: 4.8
click at [732, 253] on div "Show Edit Addresses Send By Email Documents Create as Vendor Overview Work Orde…" at bounding box center [719, 249] width 66 height 100
click at [758, 204] on icon at bounding box center [757, 202] width 8 height 7
click at [731, 251] on link "Documents" at bounding box center [719, 251] width 65 height 11
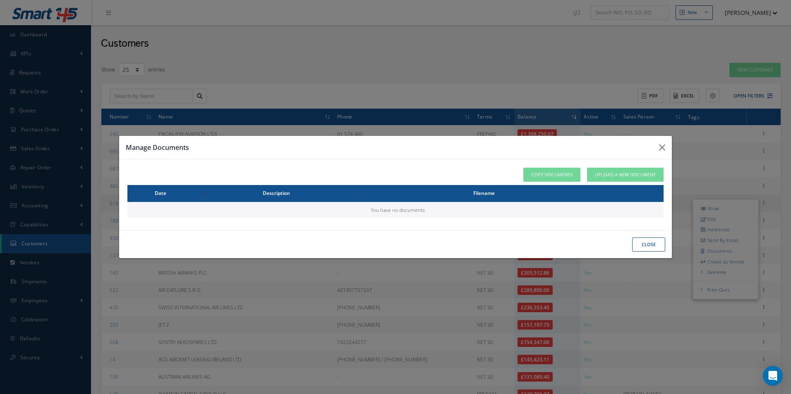
click at [653, 249] on button "close" at bounding box center [648, 245] width 33 height 14
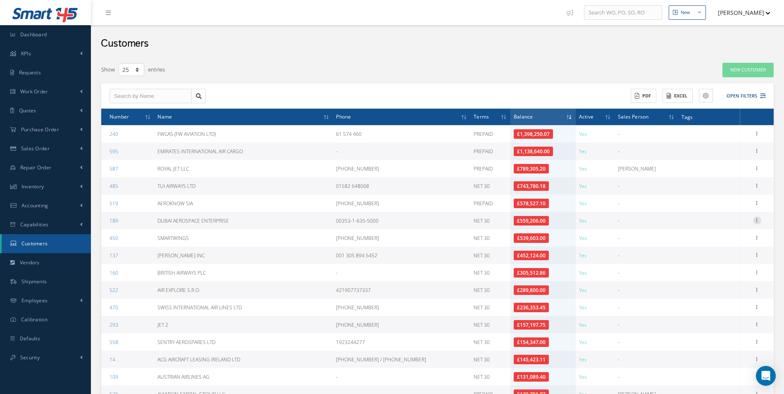
click at [757, 222] on icon at bounding box center [757, 220] width 8 height 7
click at [717, 267] on link "Documents" at bounding box center [719, 268] width 65 height 11
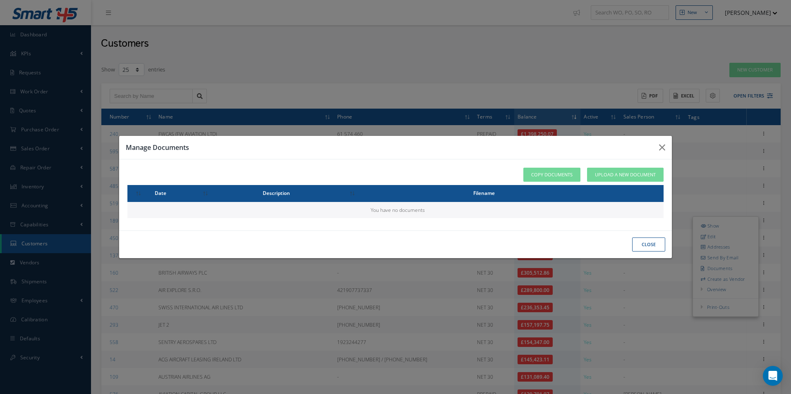
click at [636, 245] on button "close" at bounding box center [648, 245] width 33 height 14
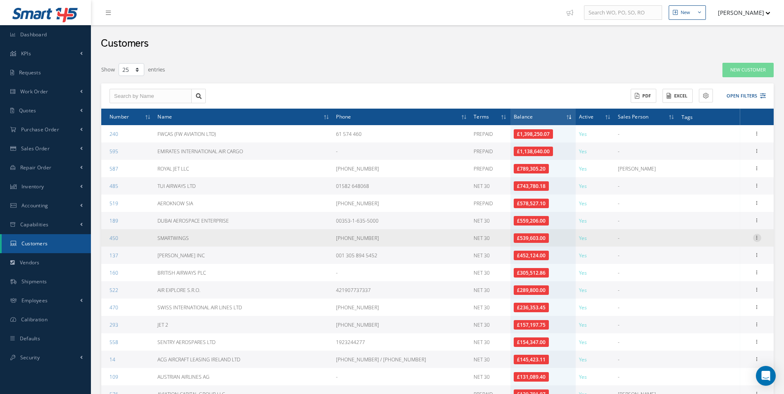
click at [757, 240] on icon at bounding box center [757, 237] width 8 height 7
click at [719, 288] on link "Documents" at bounding box center [719, 286] width 65 height 11
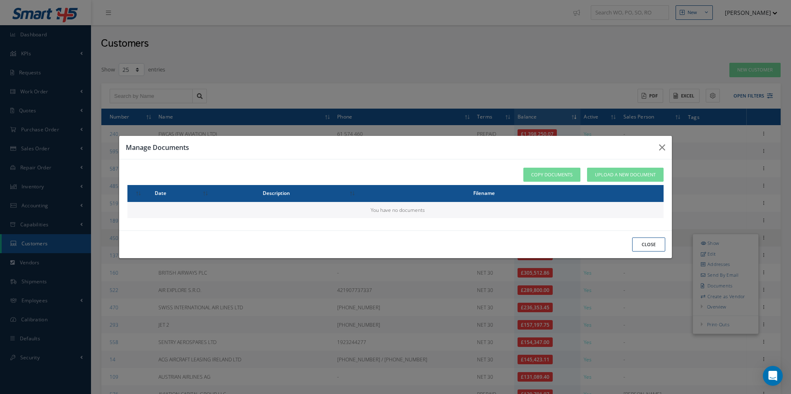
drag, startPoint x: 719, startPoint y: 288, endPoint x: 646, endPoint y: 252, distance: 81.7
click at [646, 252] on div "close" at bounding box center [395, 245] width 552 height 28
drag, startPoint x: 647, startPoint y: 252, endPoint x: 647, endPoint y: 247, distance: 4.6
click at [647, 251] on button "close" at bounding box center [648, 245] width 33 height 14
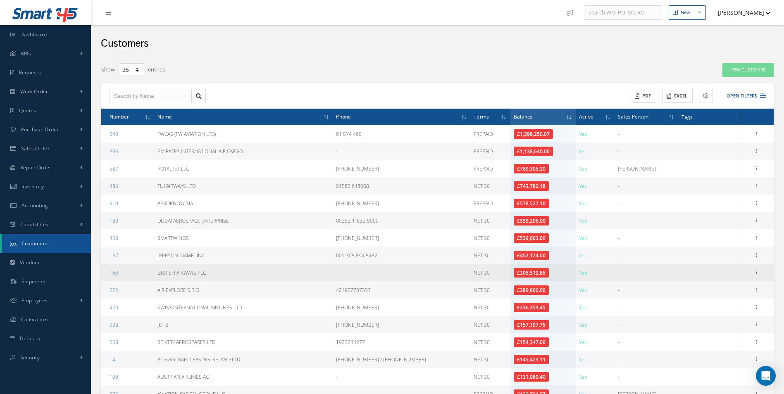
click at [750, 265] on td "Show Edit Addresses Send By Email Documents Create as Vendor Overview Work Orde…" at bounding box center [757, 272] width 33 height 17
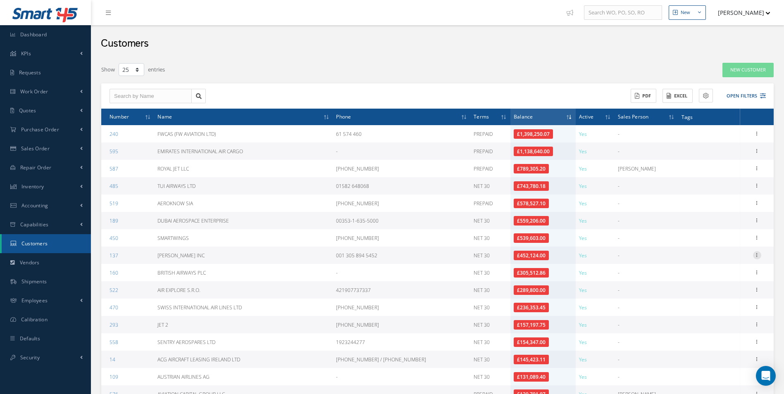
click at [757, 258] on icon at bounding box center [757, 254] width 8 height 7
click at [726, 304] on link "Documents" at bounding box center [719, 303] width 65 height 11
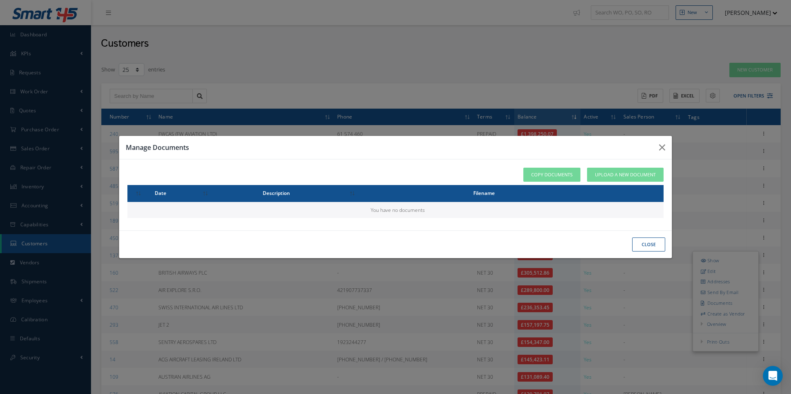
click at [655, 246] on button "close" at bounding box center [648, 245] width 33 height 14
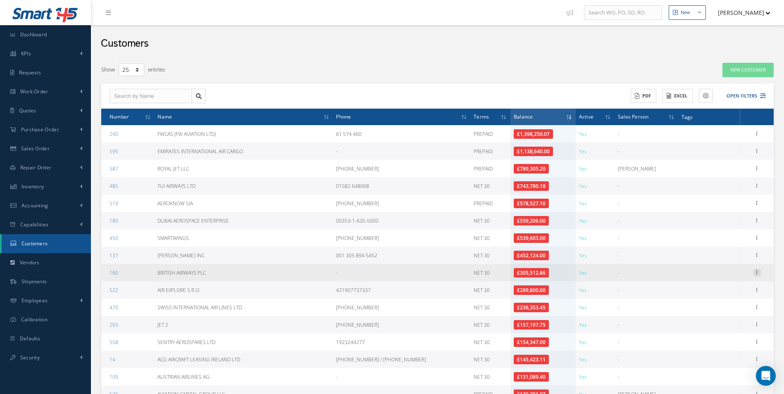
click at [758, 273] on icon at bounding box center [757, 272] width 8 height 7
click at [719, 322] on link "Documents" at bounding box center [719, 320] width 65 height 11
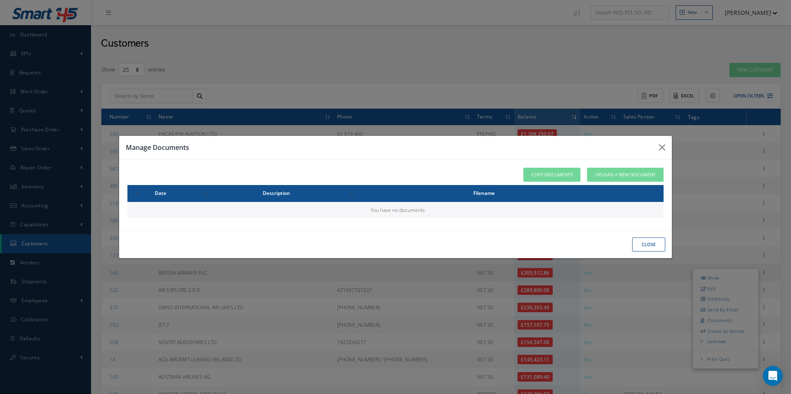
click at [659, 246] on button "close" at bounding box center [648, 245] width 33 height 14
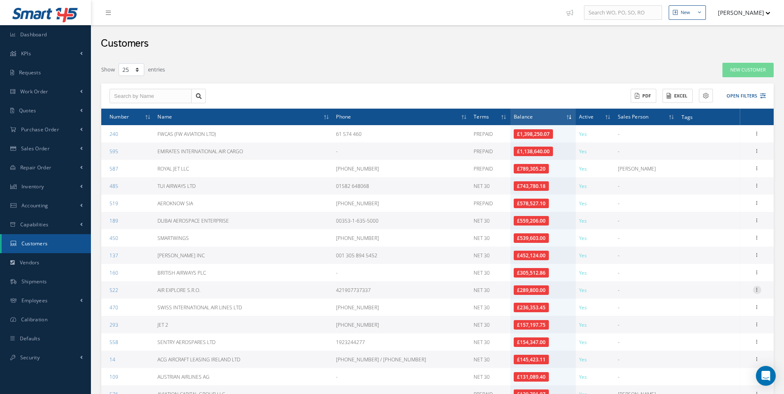
click at [757, 291] on icon at bounding box center [757, 289] width 8 height 7
click at [733, 337] on link "Documents" at bounding box center [719, 338] width 65 height 11
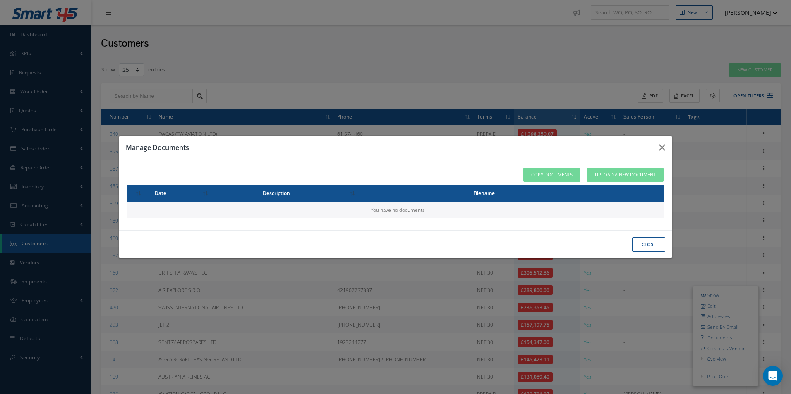
click at [652, 242] on button "close" at bounding box center [648, 245] width 33 height 14
